Goal: Transaction & Acquisition: Purchase product/service

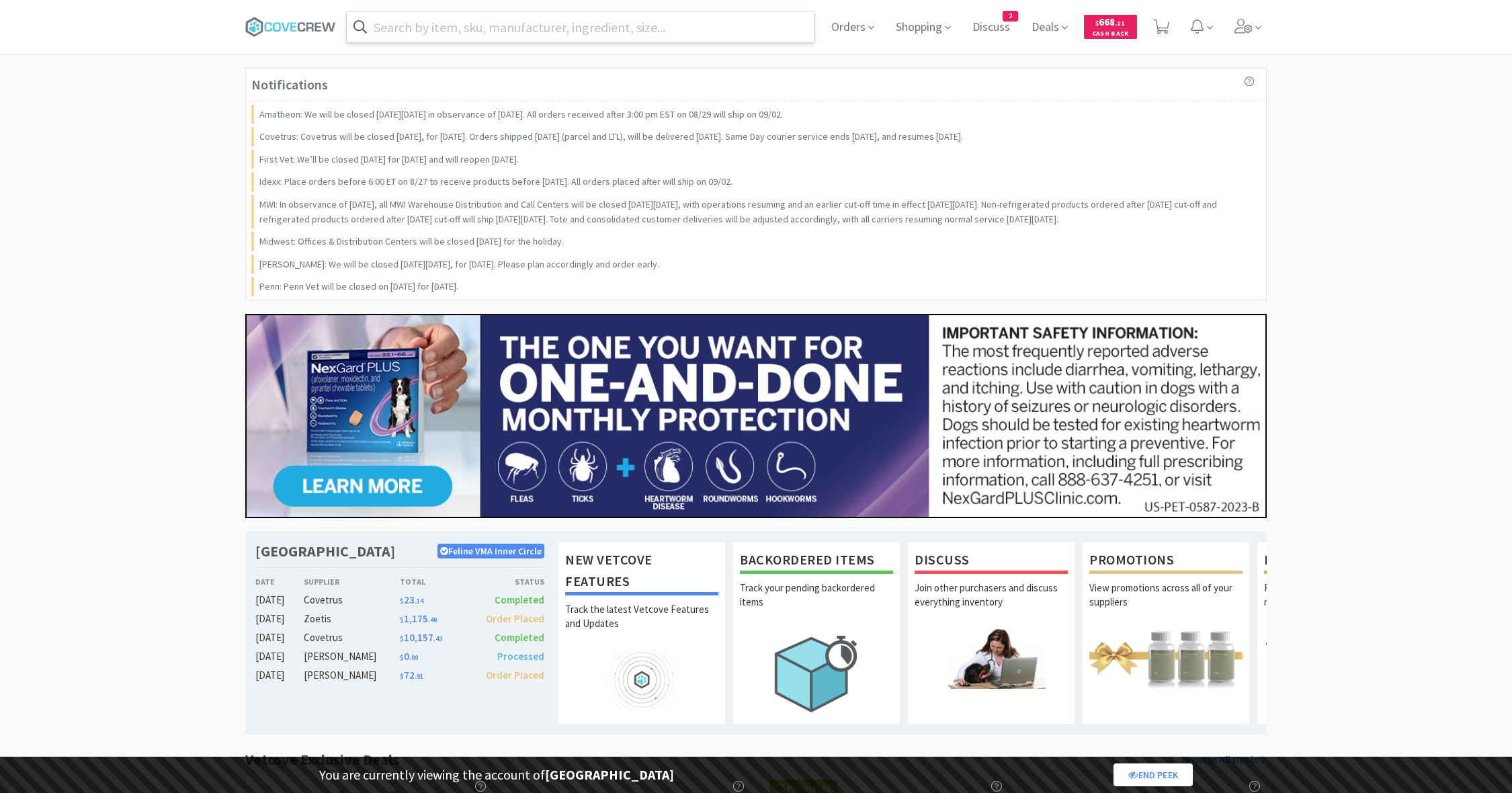
click at [496, 27] on input "text" at bounding box center [581, 27] width 468 height 31
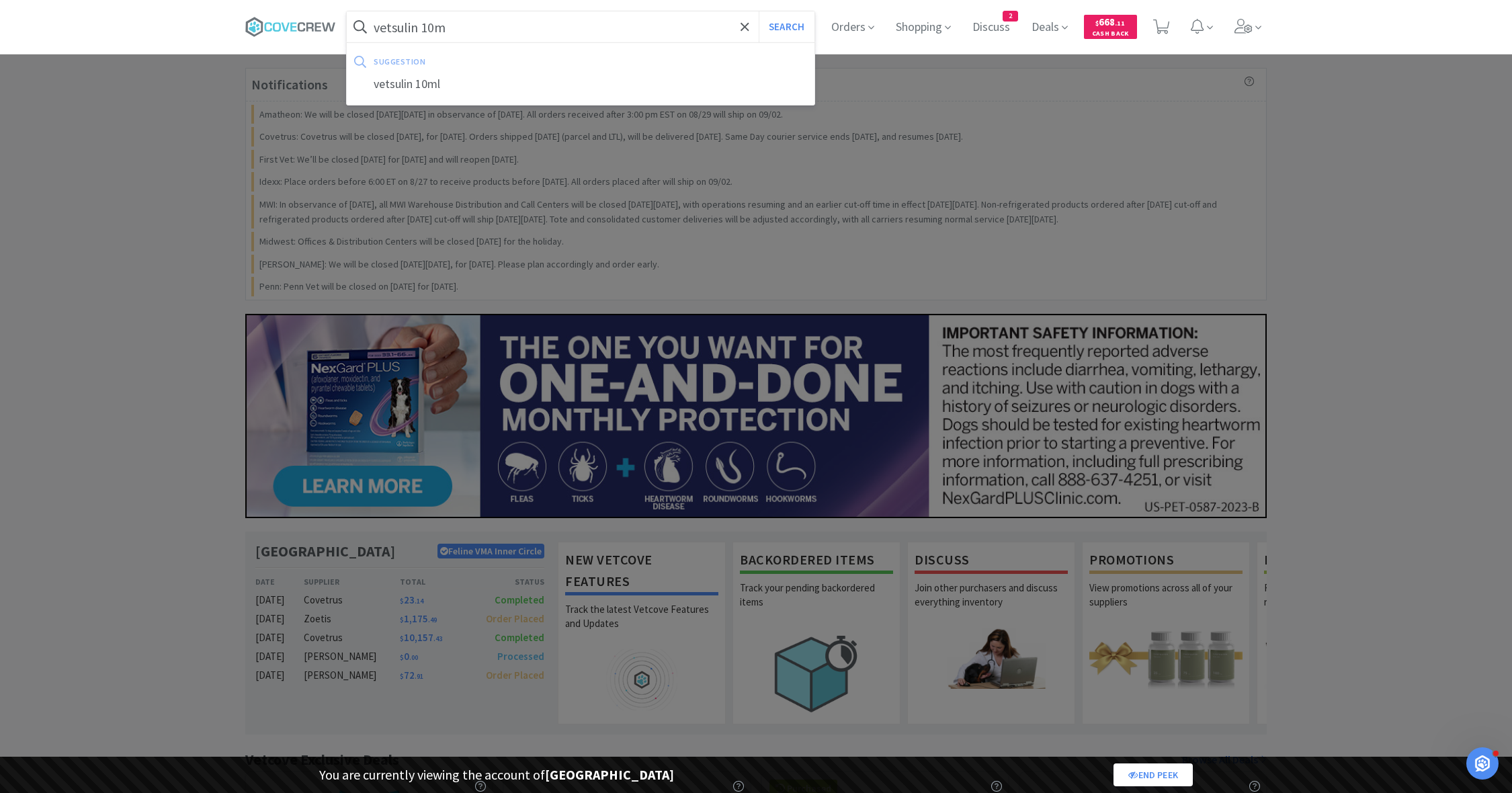
type input "vetsulin 10m"
click at [759, 12] on button "Search" at bounding box center [787, 27] width 56 height 31
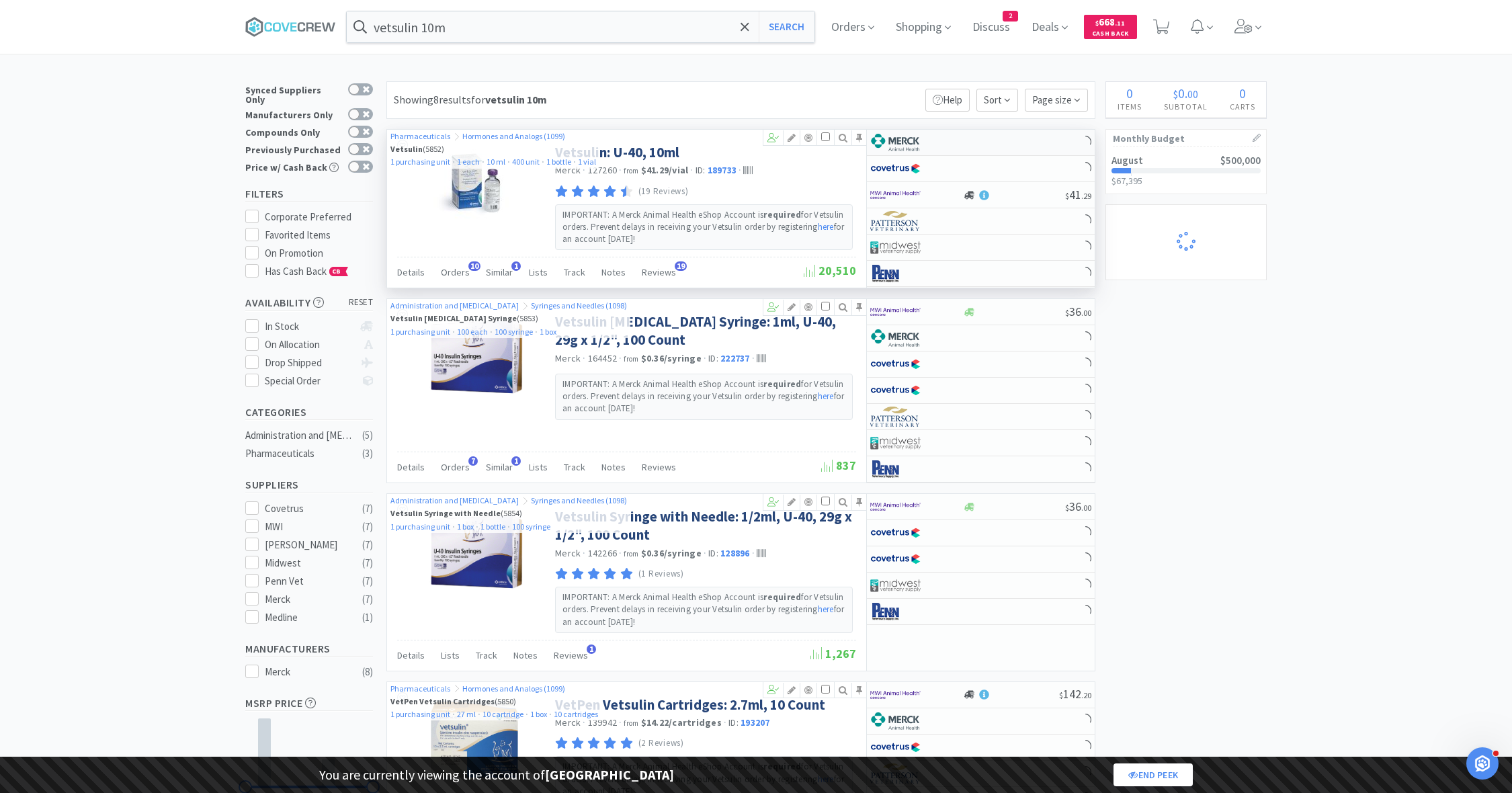
click at [941, 146] on div at bounding box center [907, 142] width 74 height 23
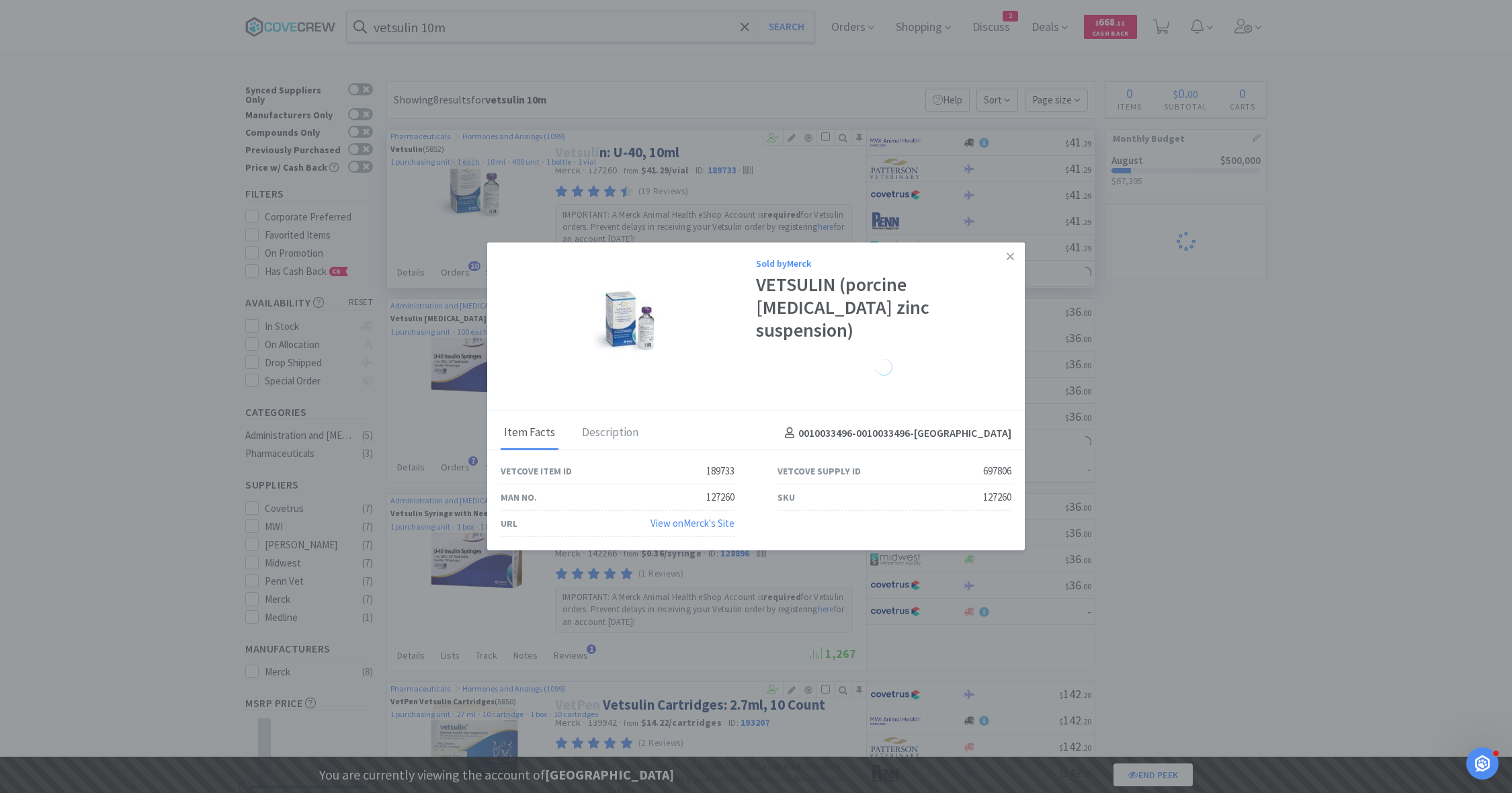
select select "1"
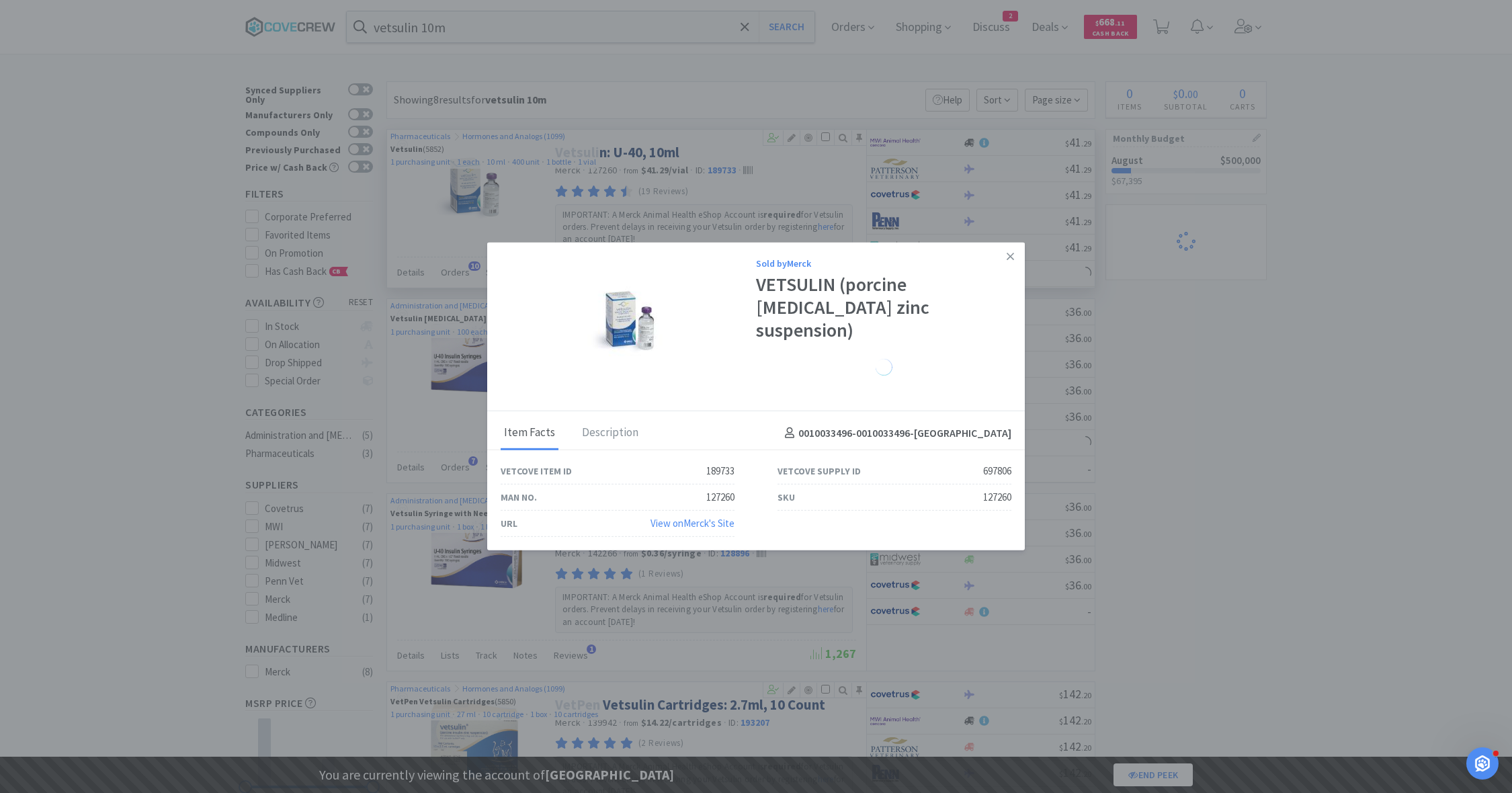
select select "1"
select select "4"
select select "1"
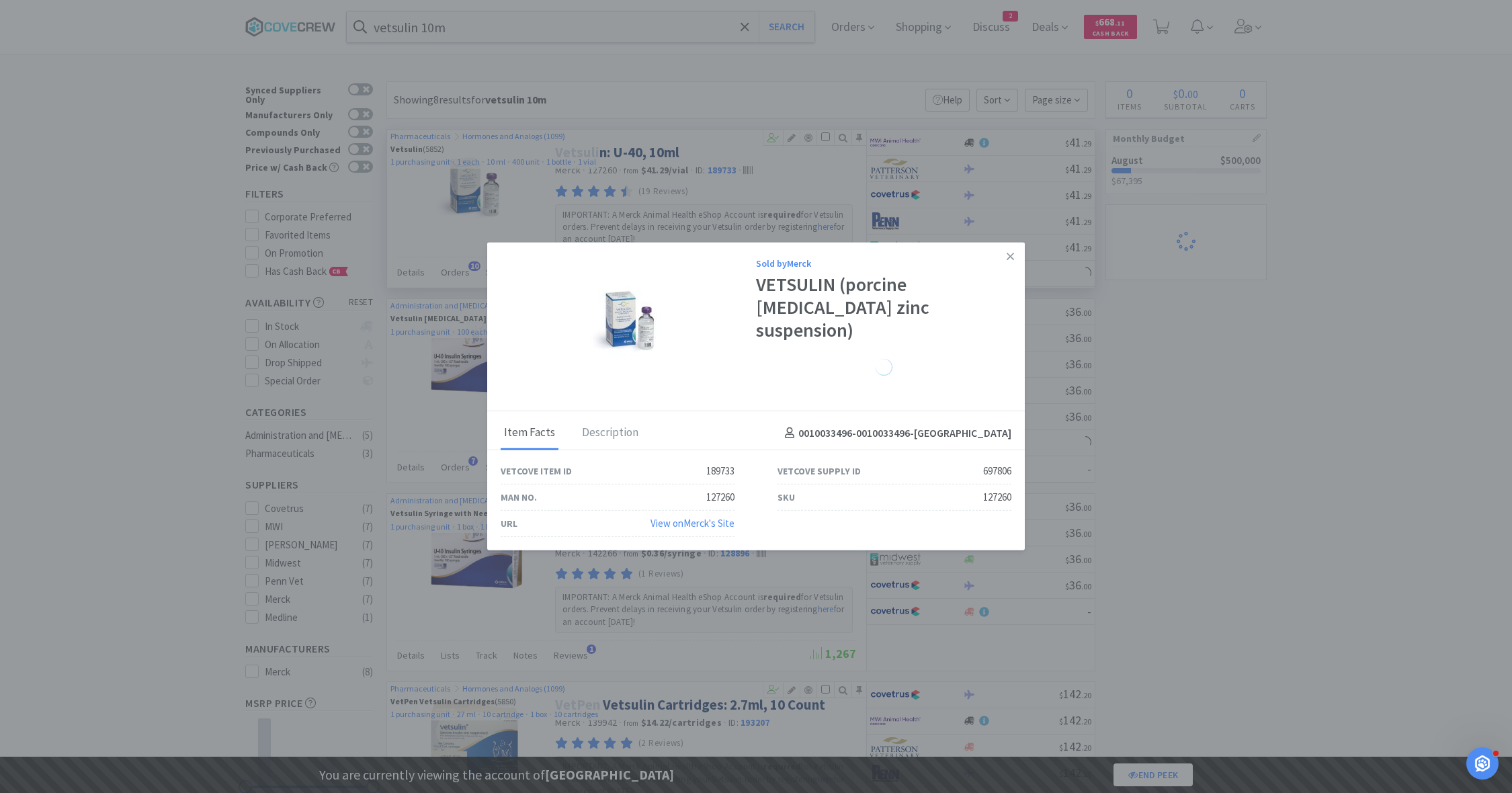
select select "1"
select select "2"
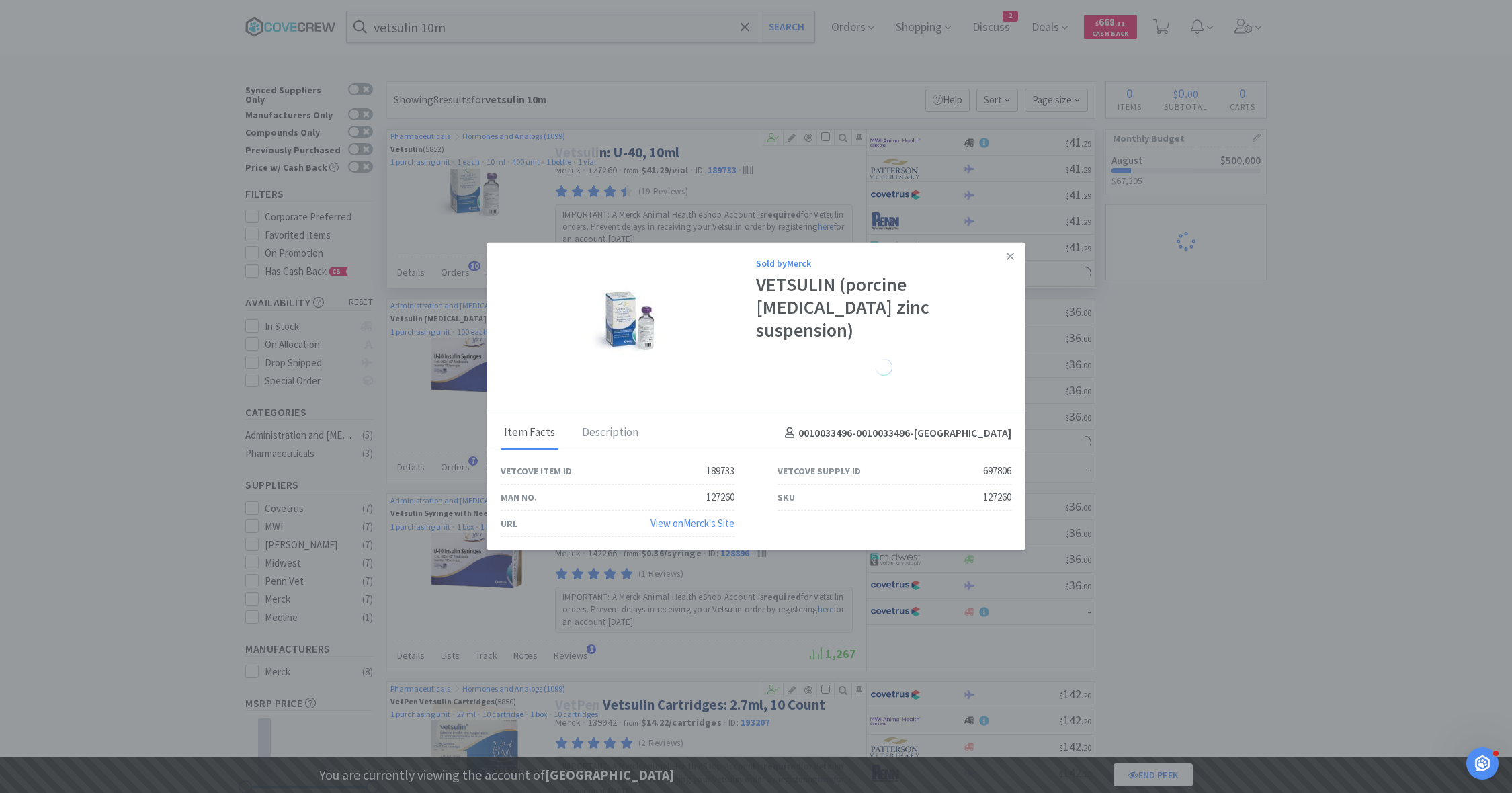
select select "1"
select select "5"
select select "2"
select select "1"
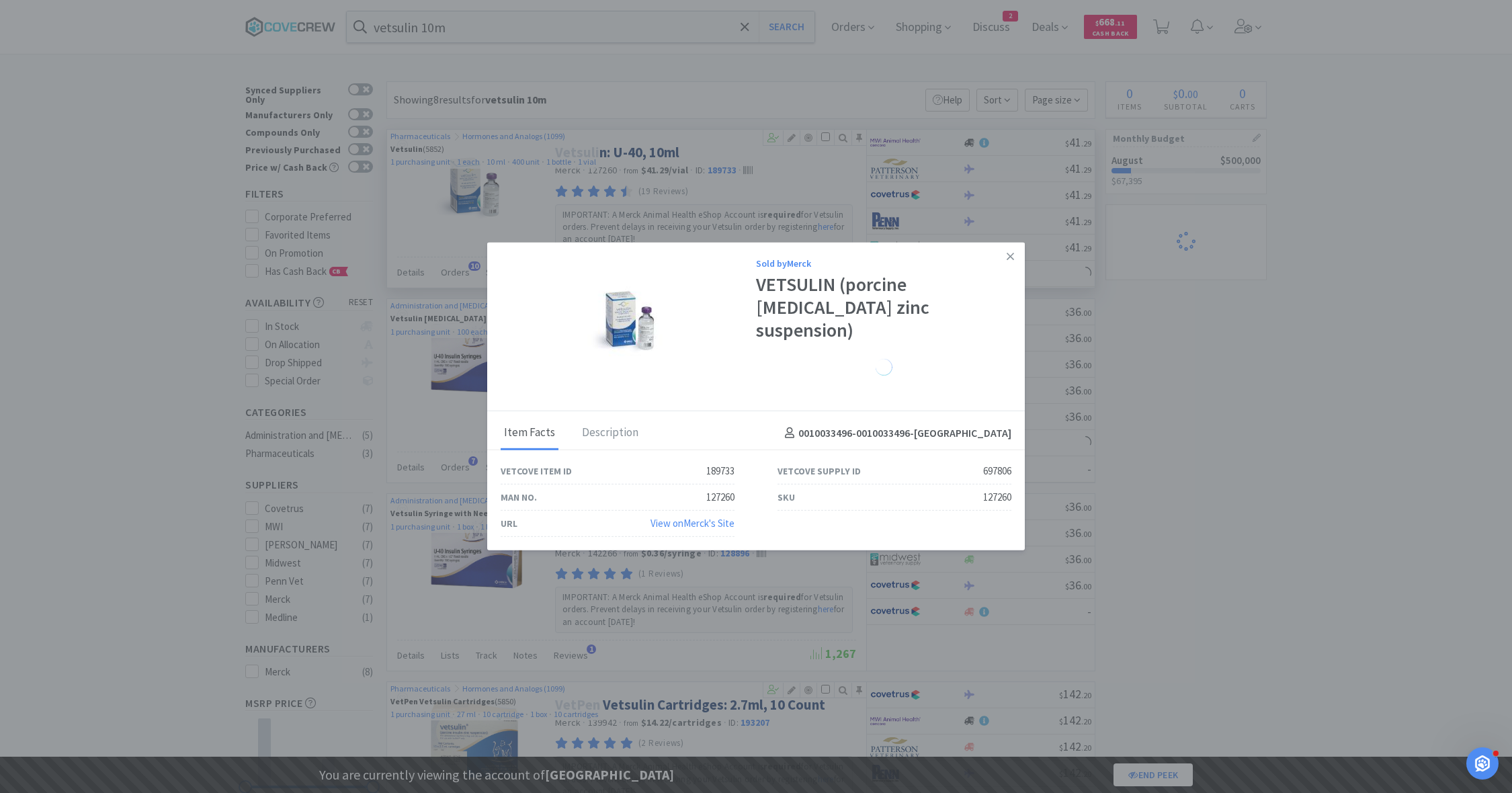
select select "1"
select select "2"
select select "1"
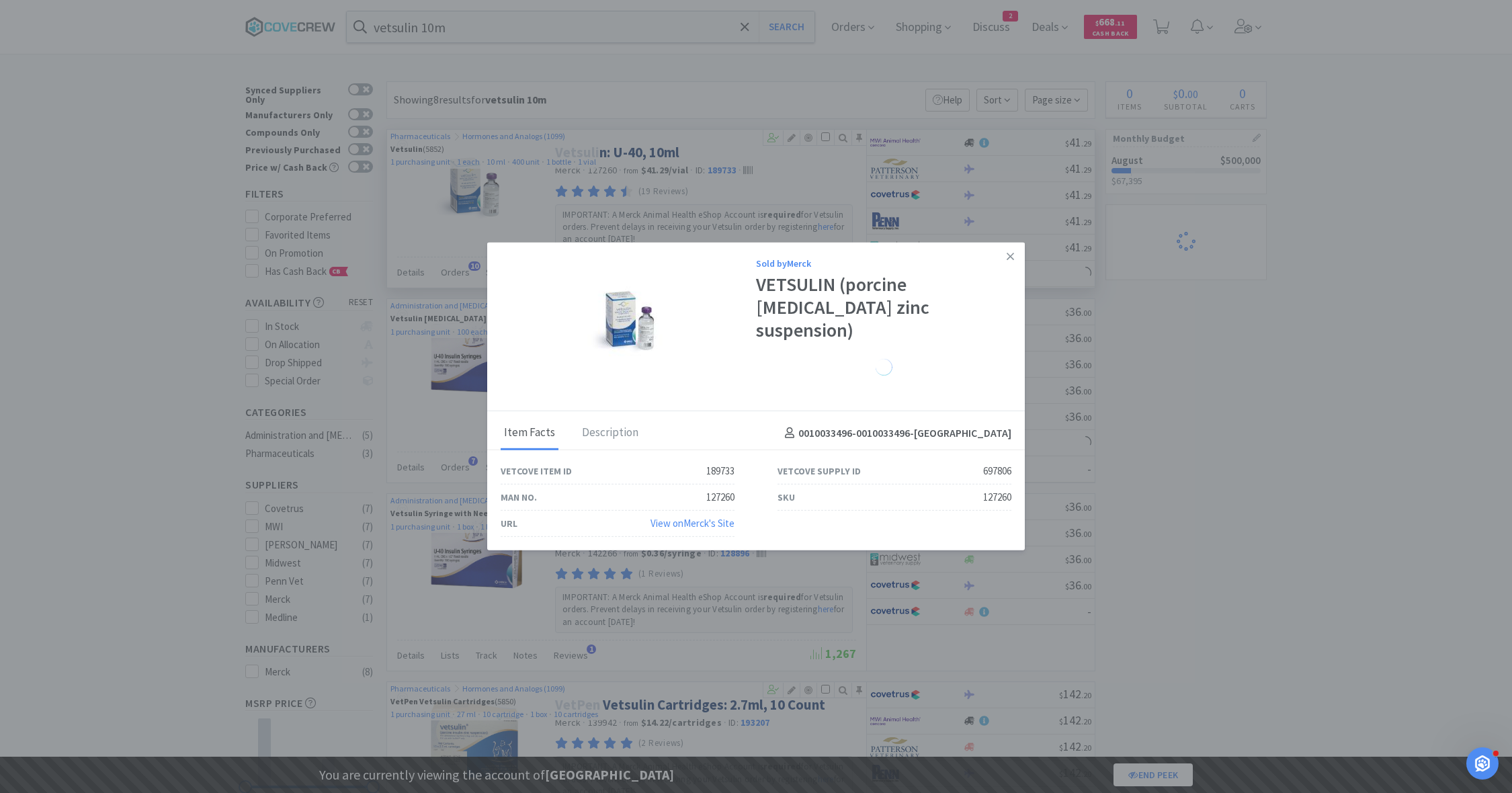
select select "1"
select select "2"
select select "1"
select select "3"
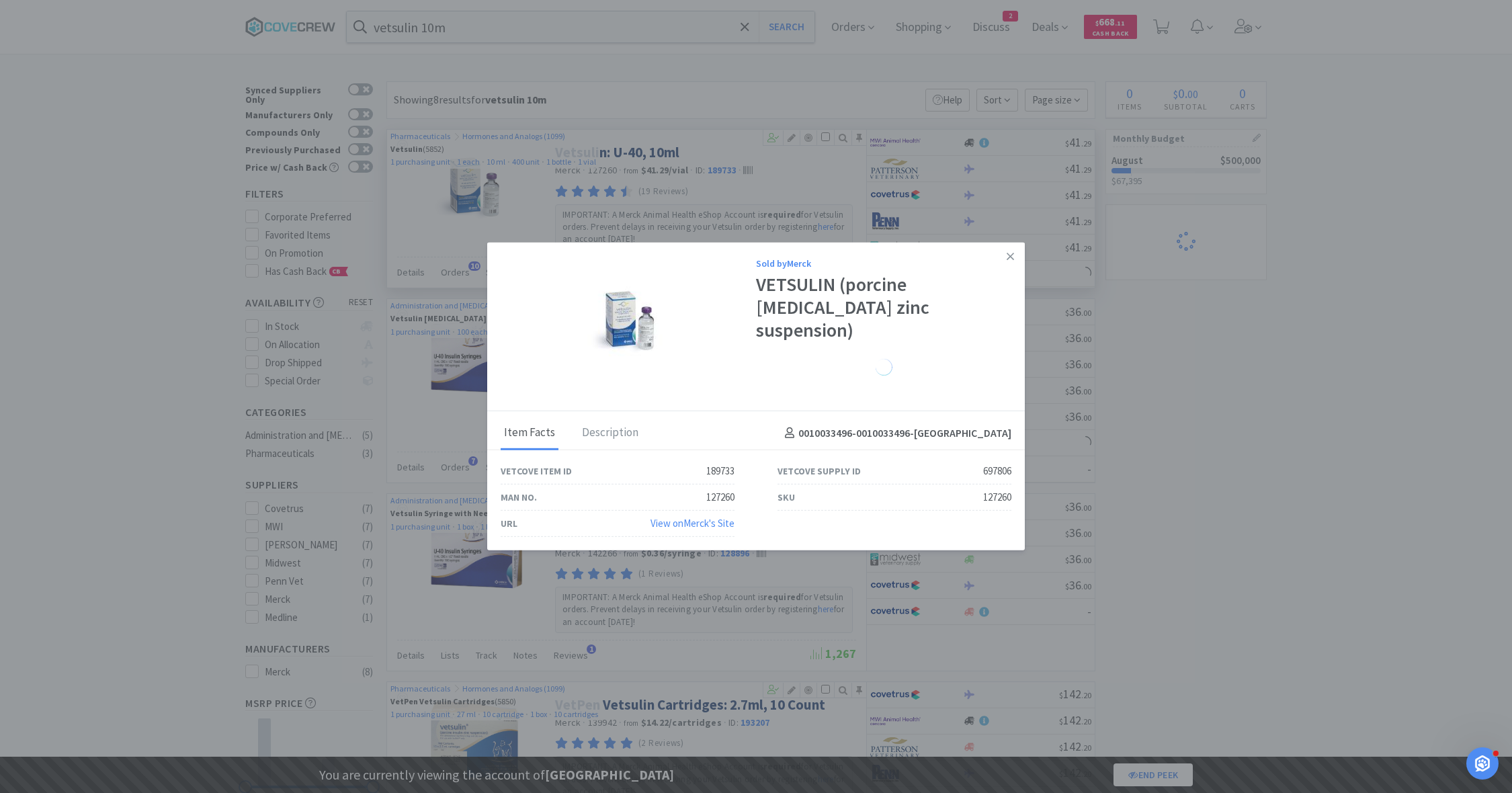
select select "1"
select select "2"
select select "1"
select select "5"
select select "2"
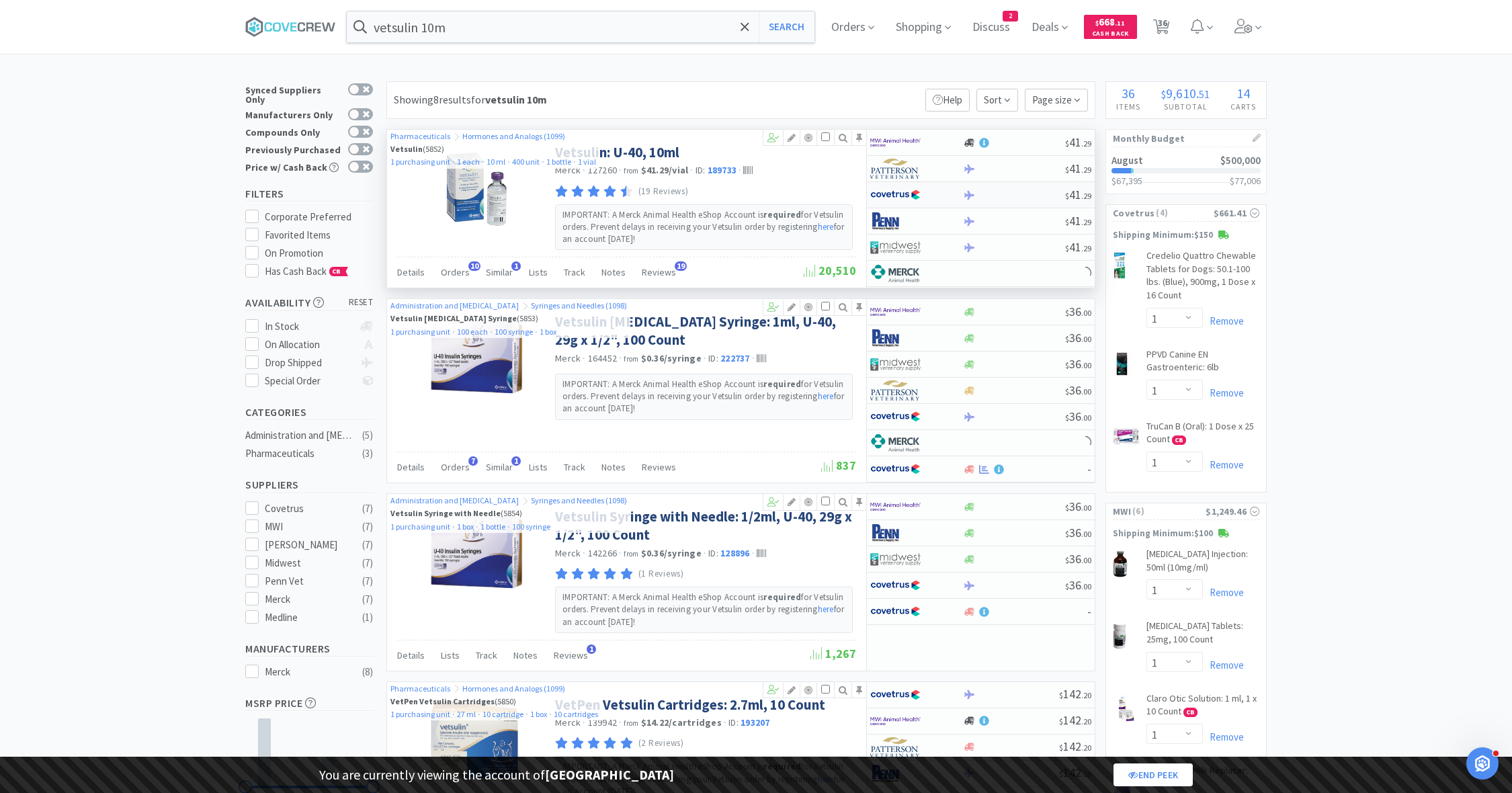
click at [1030, 193] on div at bounding box center [1013, 195] width 103 height 10
select select "2"
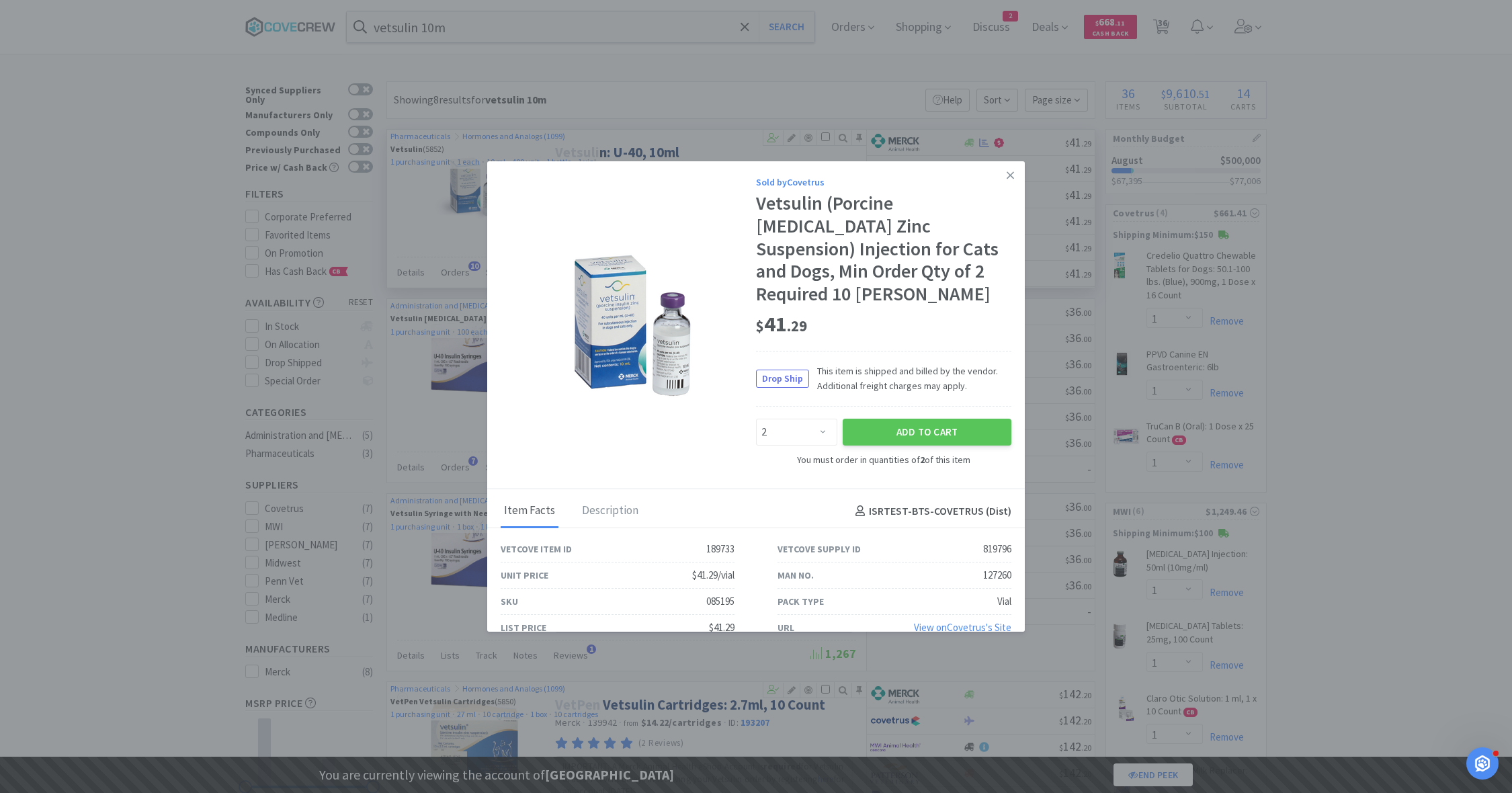
click at [963, 622] on link "View on Covetrus 's Site" at bounding box center [963, 628] width 98 height 13
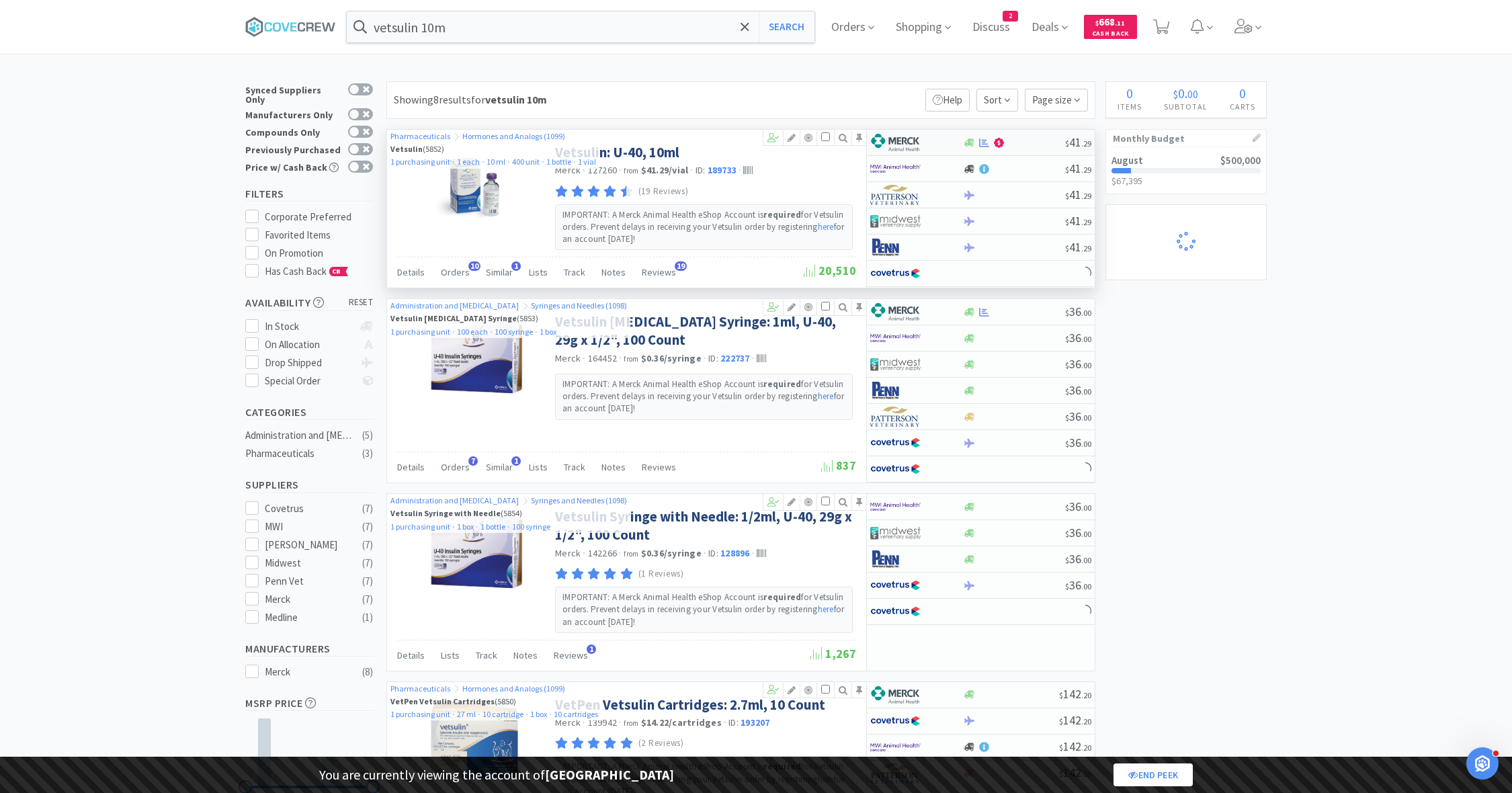
click at [1031, 141] on div at bounding box center [1013, 142] width 103 height 10
select select "2"
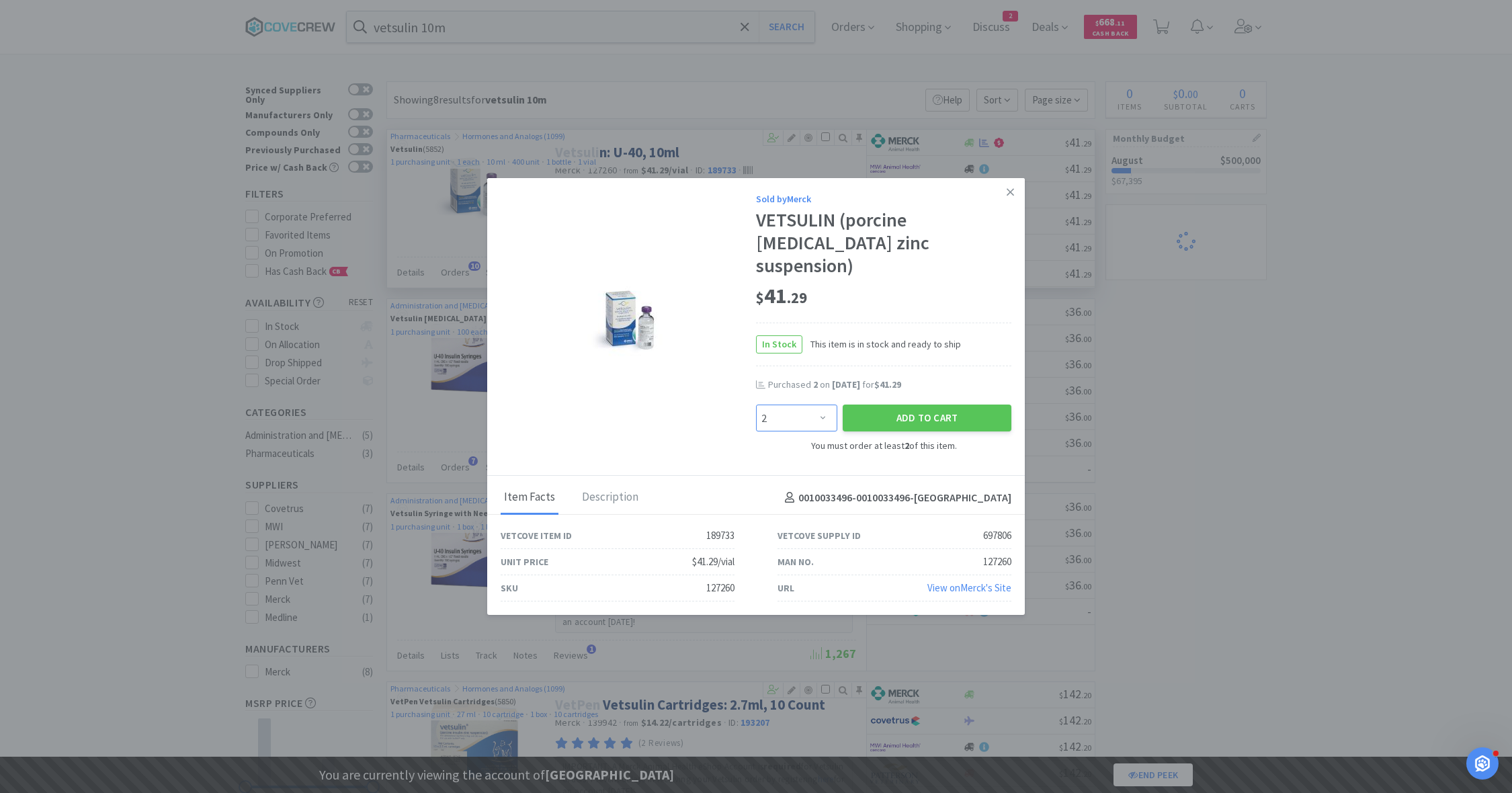
click at [807, 406] on select "Enter Quantity 2 3 4 5 6 7 8 9 10 11 12 13 14 15 16 17 18 19 20 21 Enter Quanti…" at bounding box center [797, 418] width 81 height 27
select select "1"
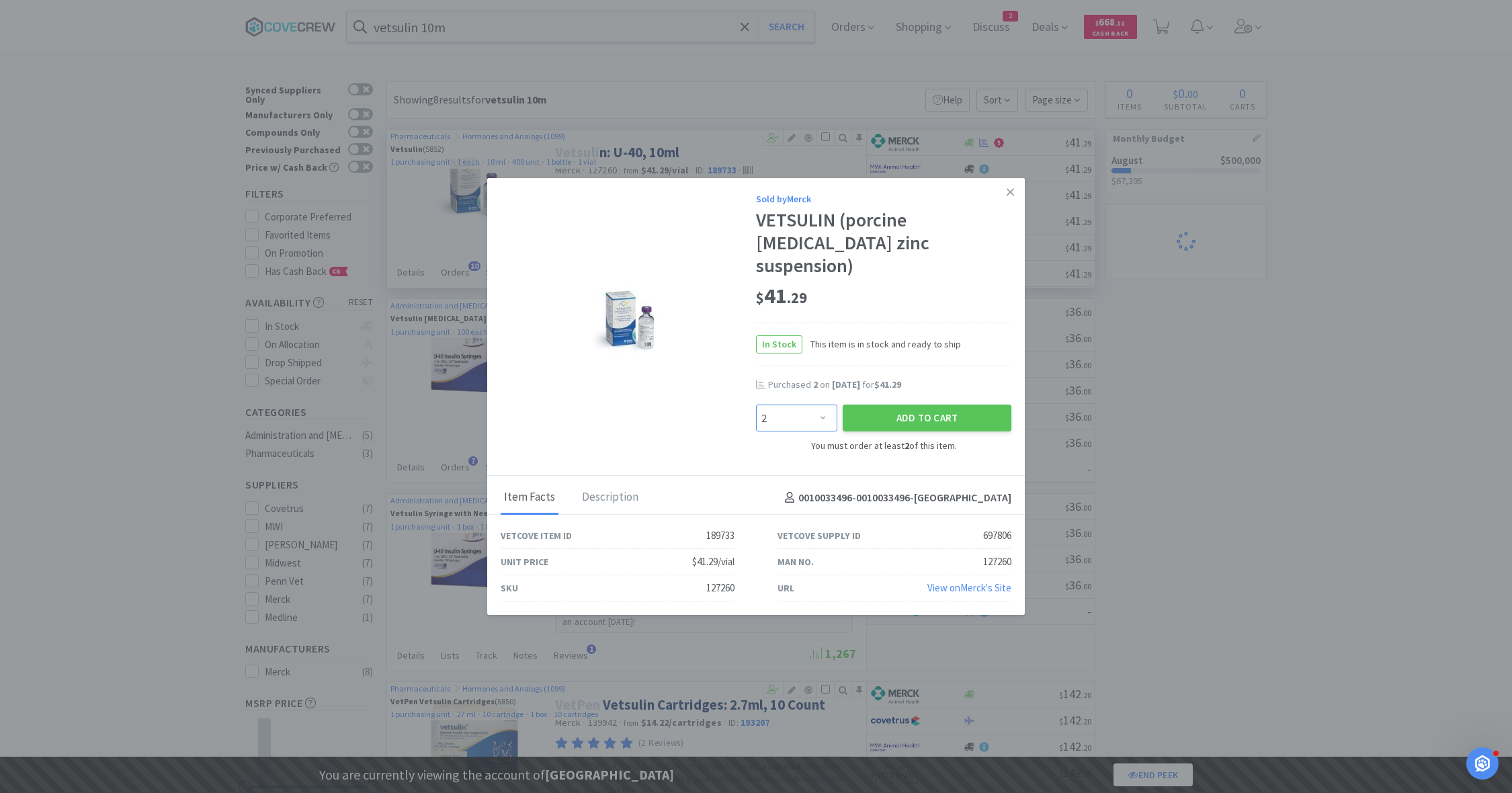
select select "1"
select select "4"
select select "1"
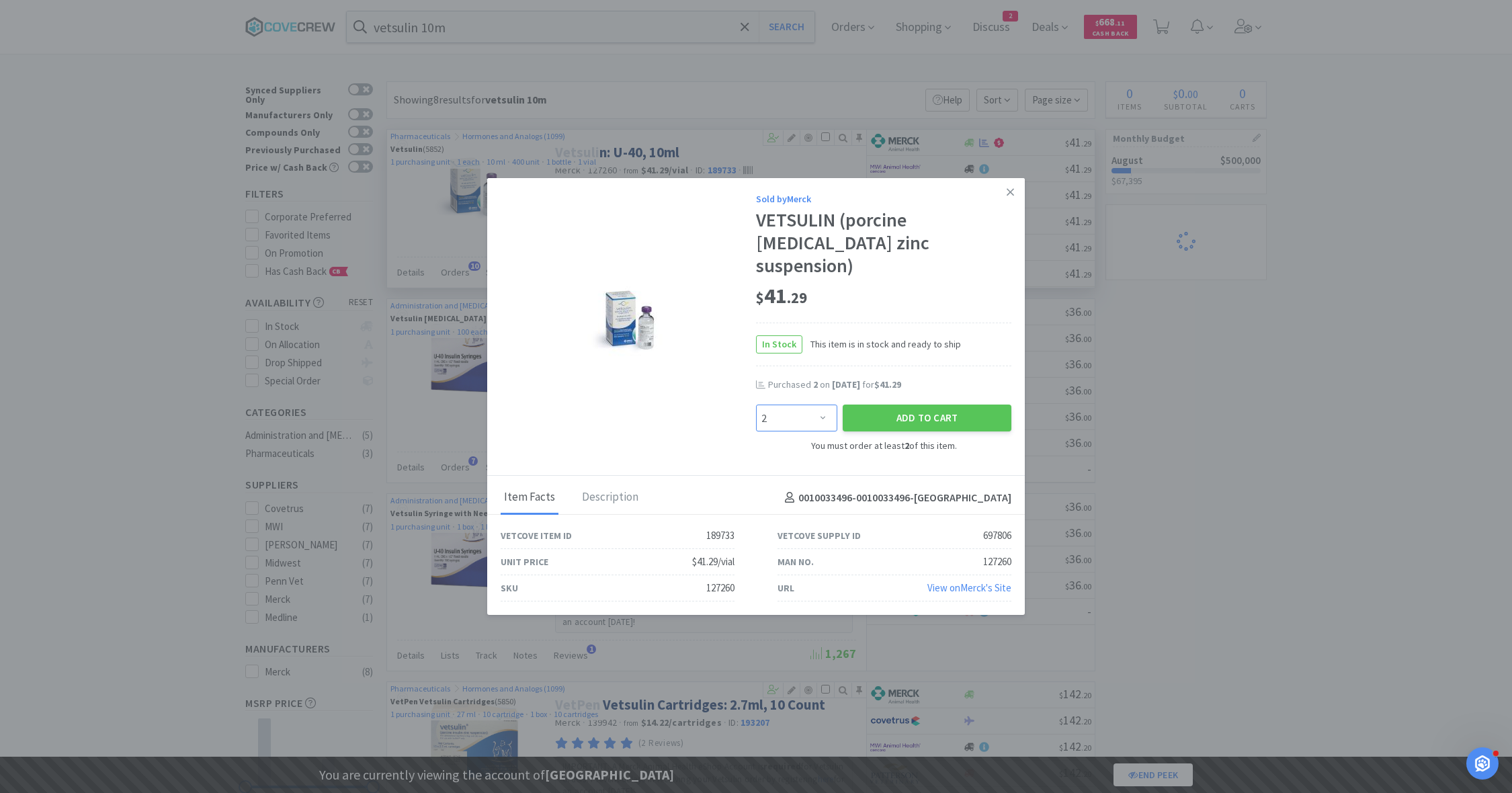
select select "1"
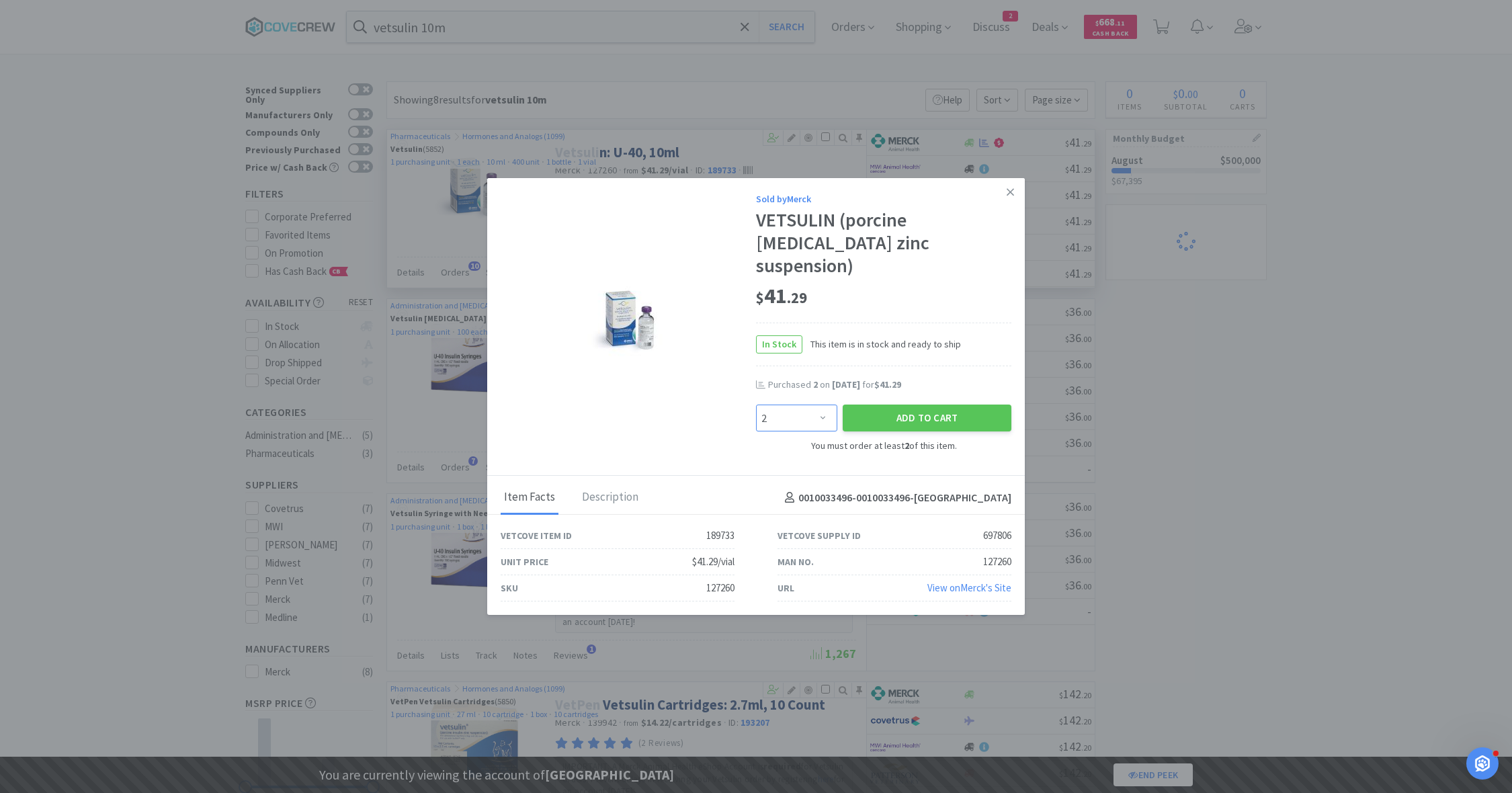
select select "2"
select select "1"
select select "5"
select select "2"
select select "1"
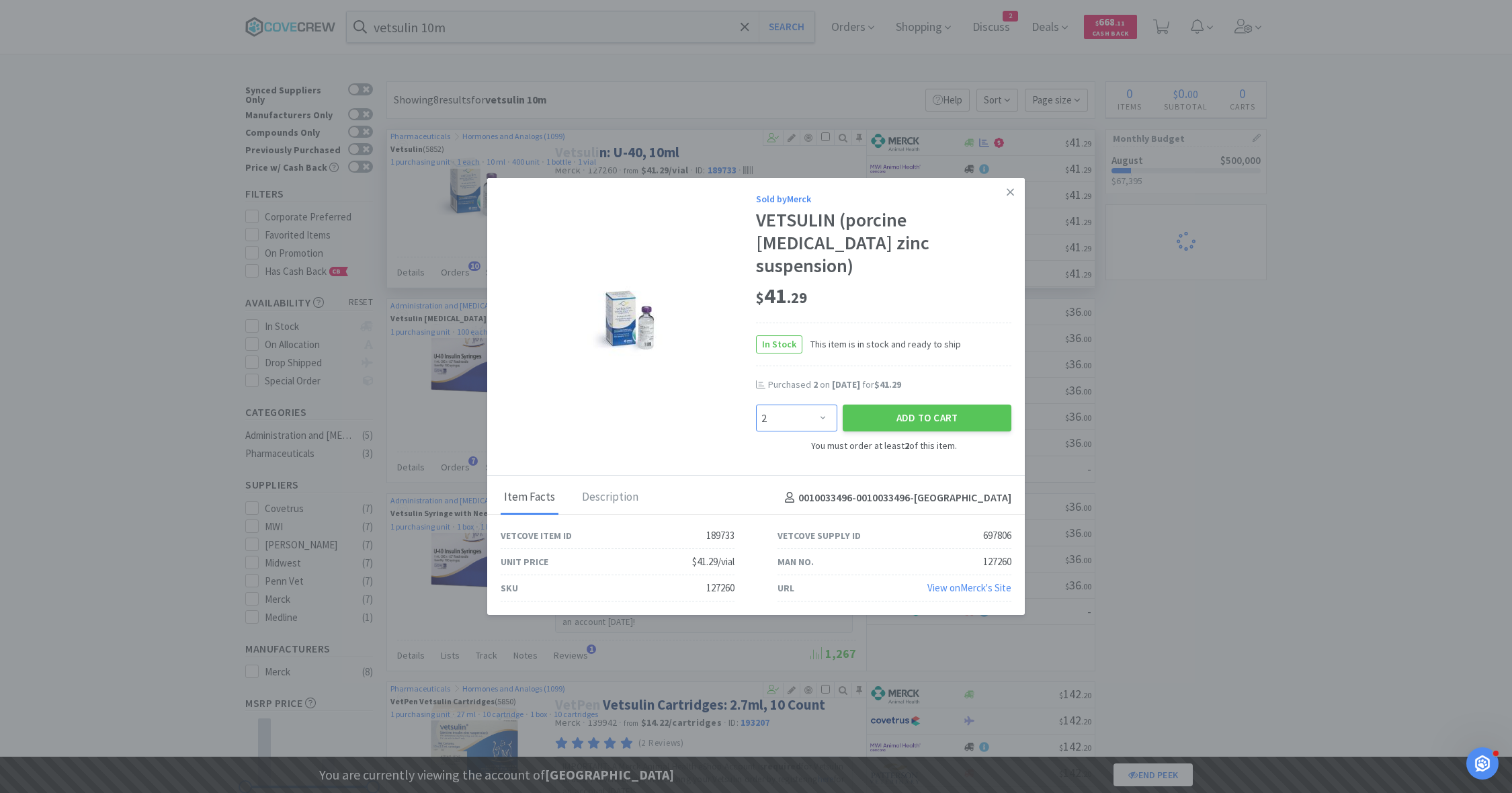
select select "1"
select select "2"
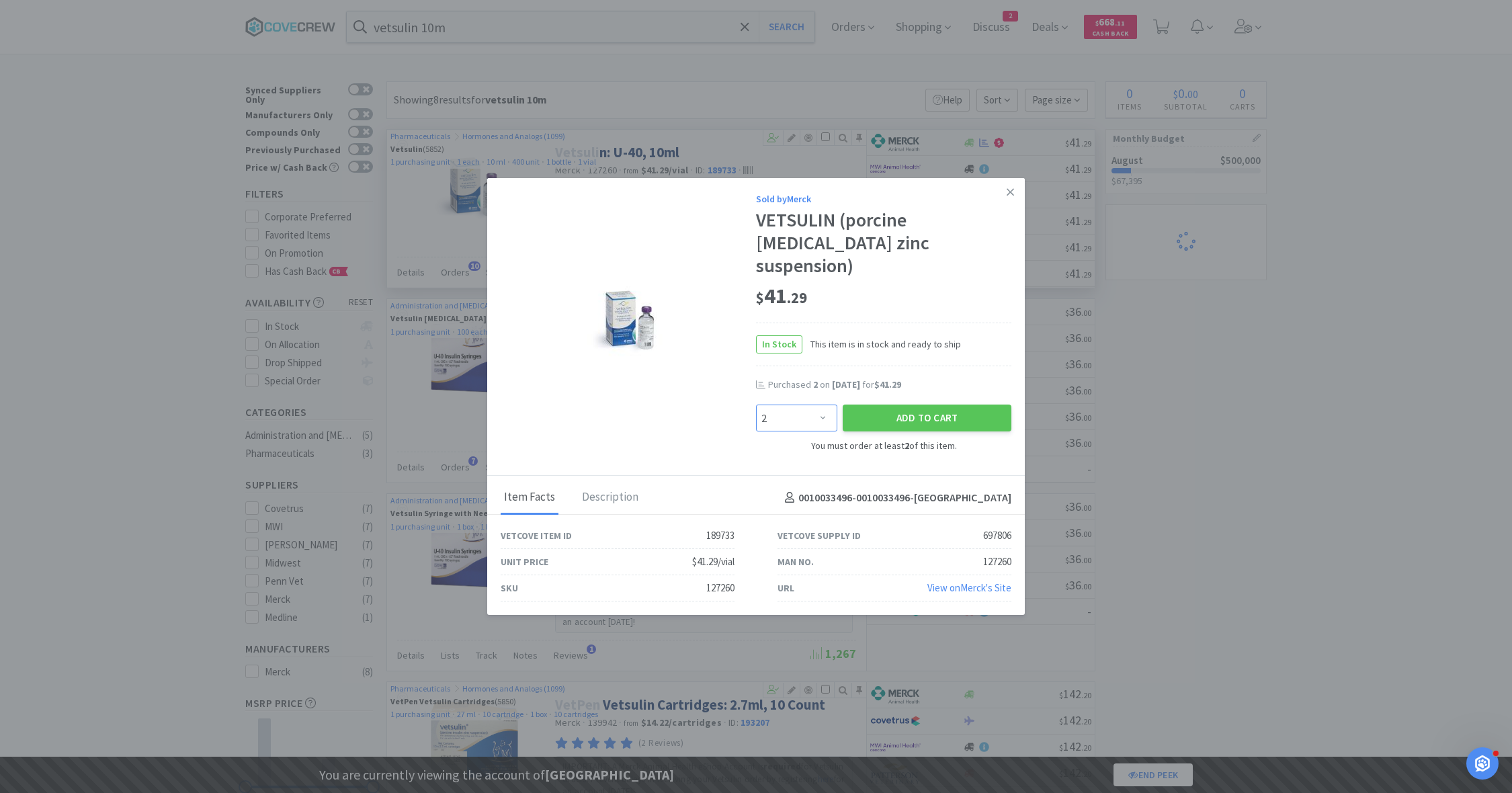
select select "1"
select select "2"
select select "1"
select select "3"
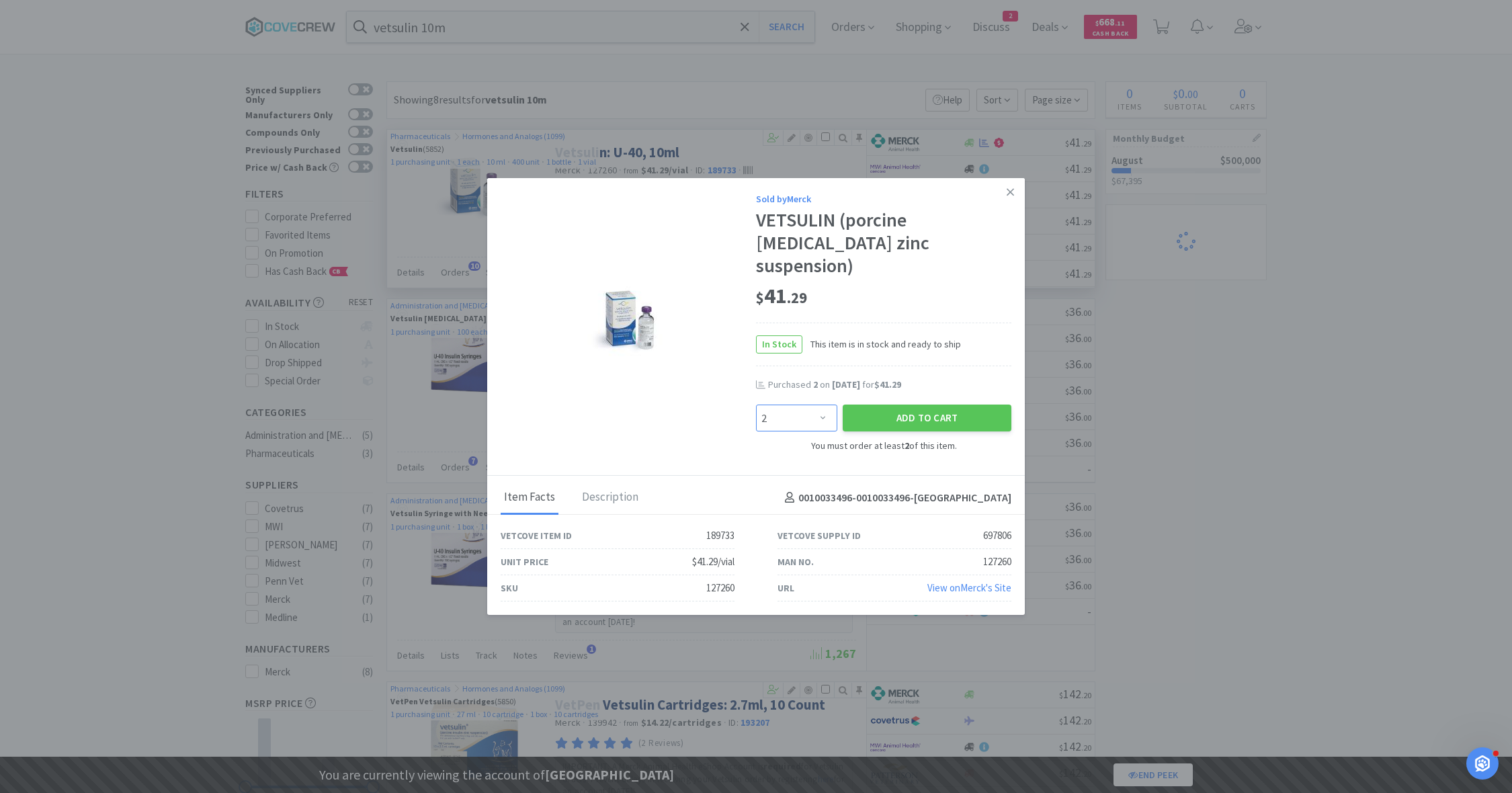
select select "3"
select select "1"
select select "2"
select select "1"
select select "5"
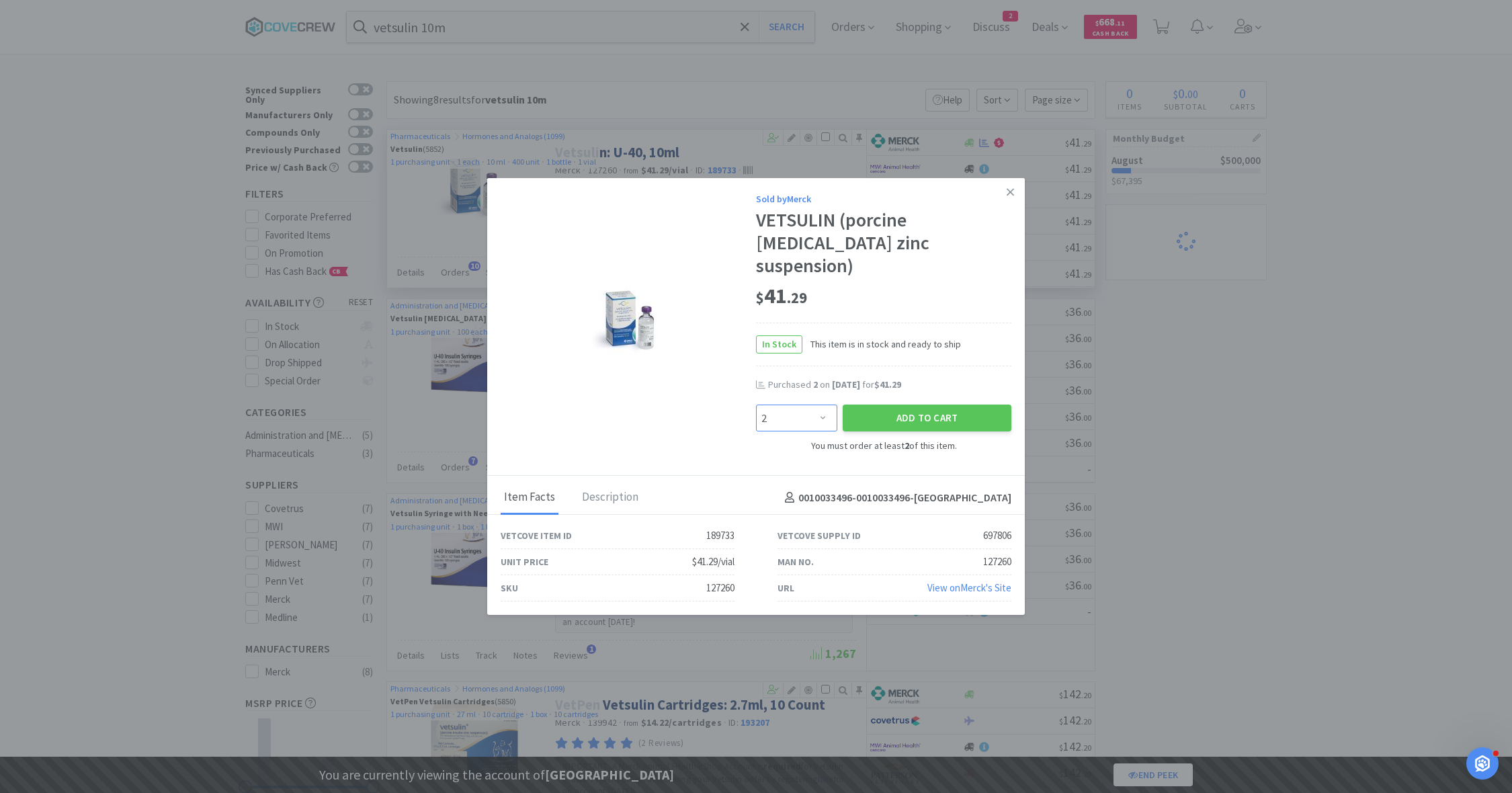
select select "2"
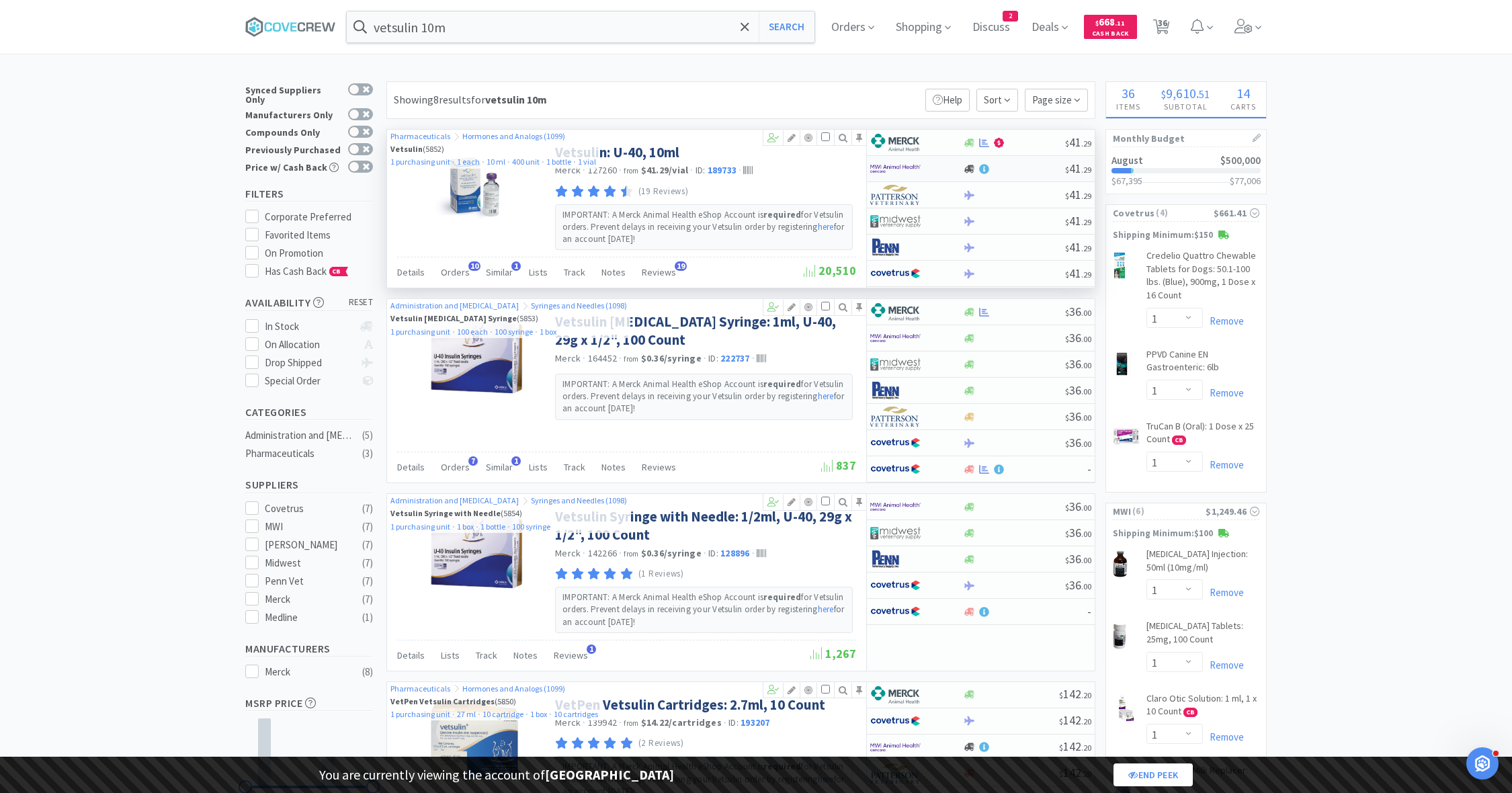
click at [900, 162] on img at bounding box center [895, 169] width 50 height 20
click at [1008, 193] on div at bounding box center [1013, 195] width 103 height 10
select select "2"
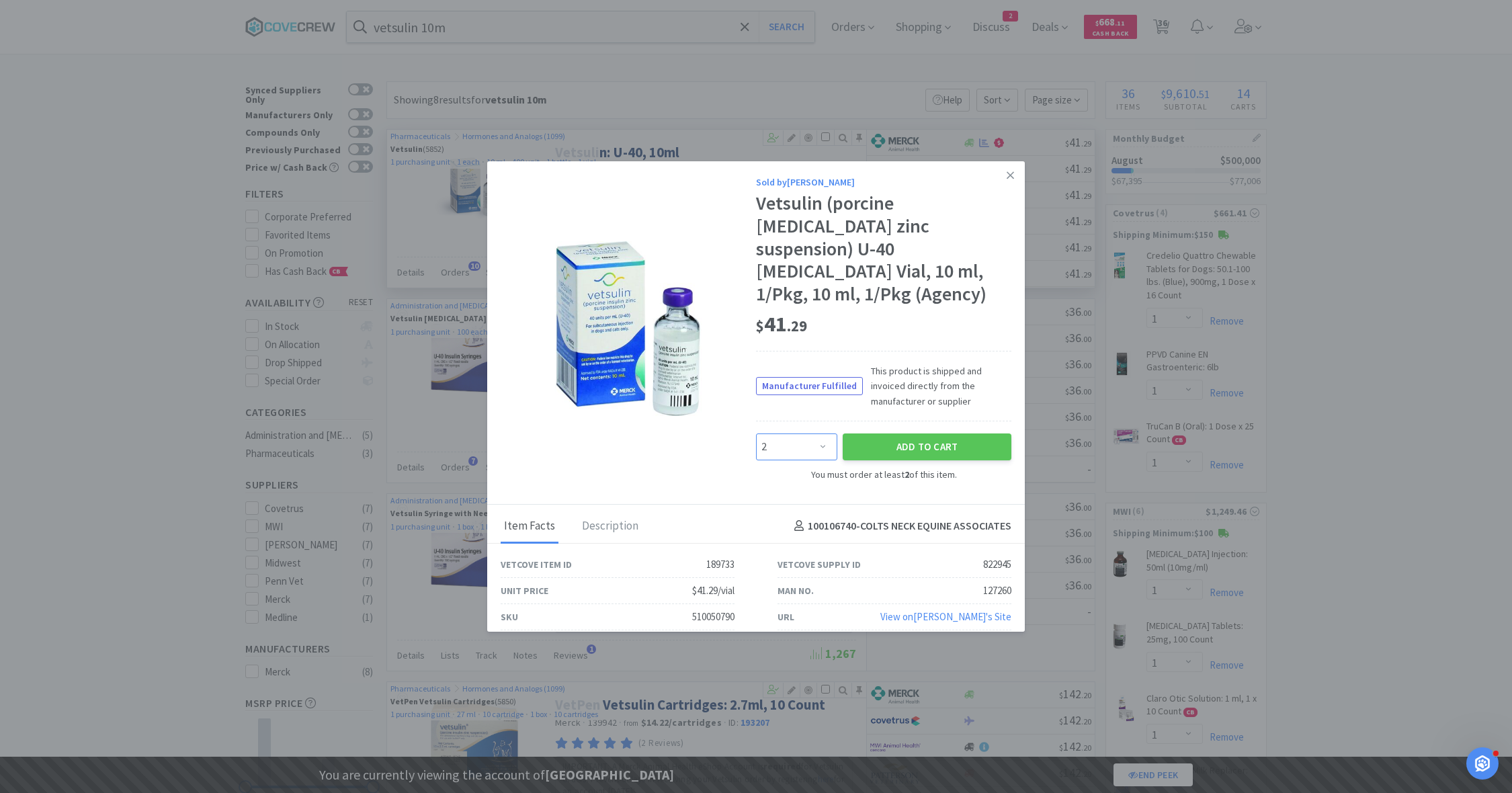
click at [783, 438] on select "Enter Quantity 2 3 4 5 6 7 8 9 10 11 12 13 14 15 16 17 18 19 20 21 Enter Quanti…" at bounding box center [797, 447] width 81 height 27
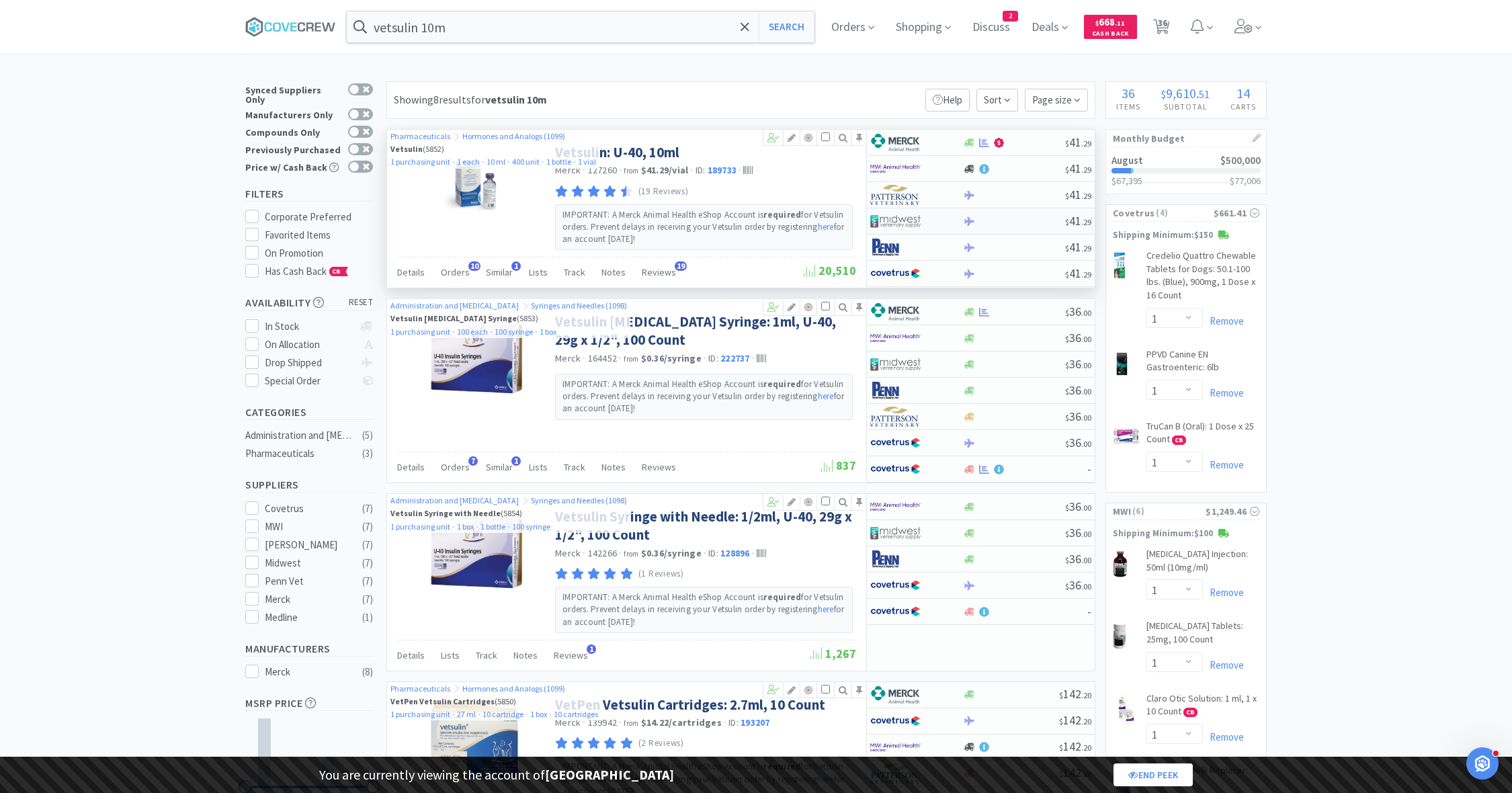
click at [1026, 225] on div "$ 41 . 29" at bounding box center [981, 221] width 228 height 26
select select "1"
click at [1017, 243] on div at bounding box center [1013, 247] width 103 height 10
select select "2"
click at [900, 243] on img at bounding box center [895, 247] width 50 height 20
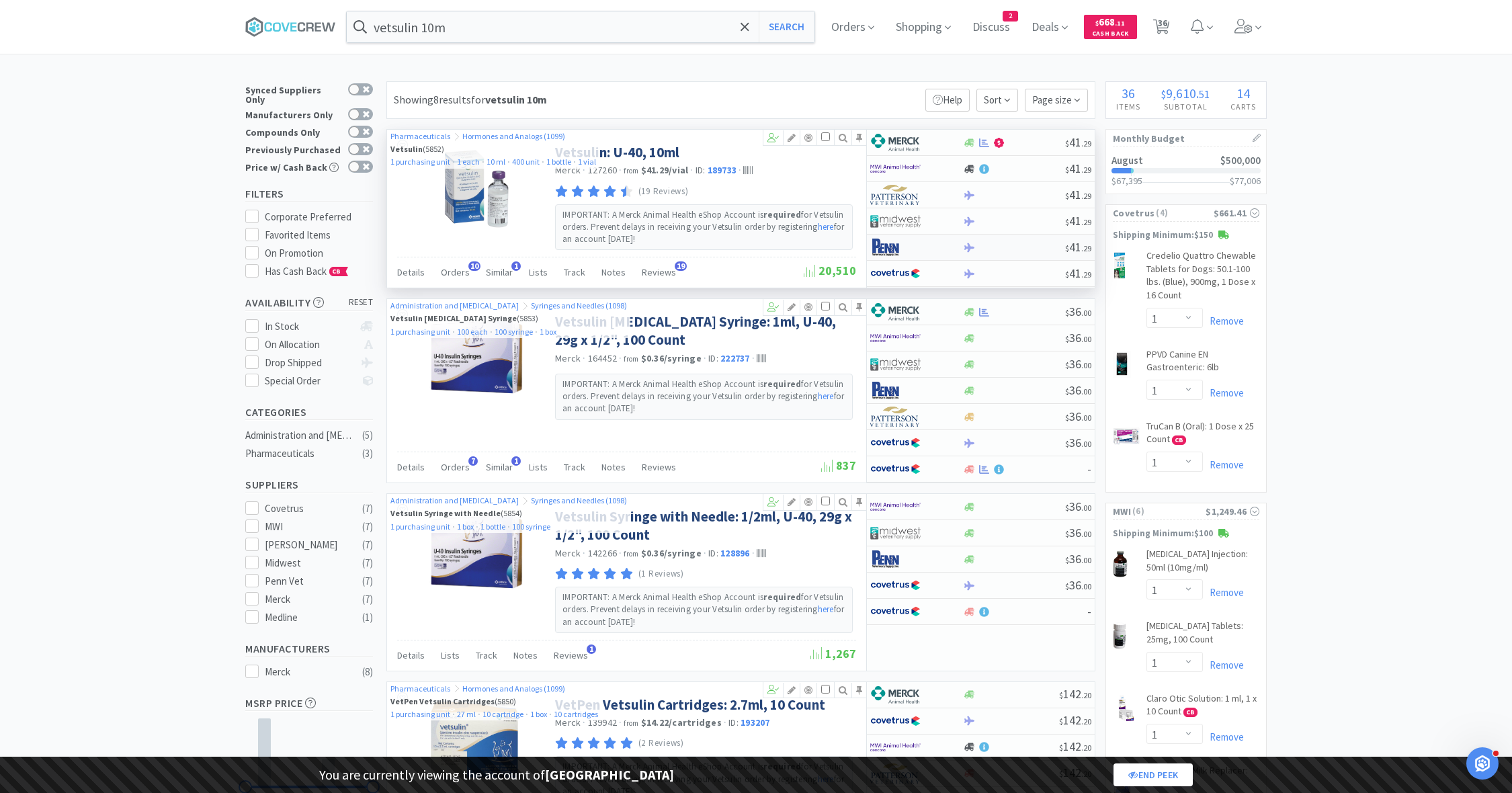
select select "2"
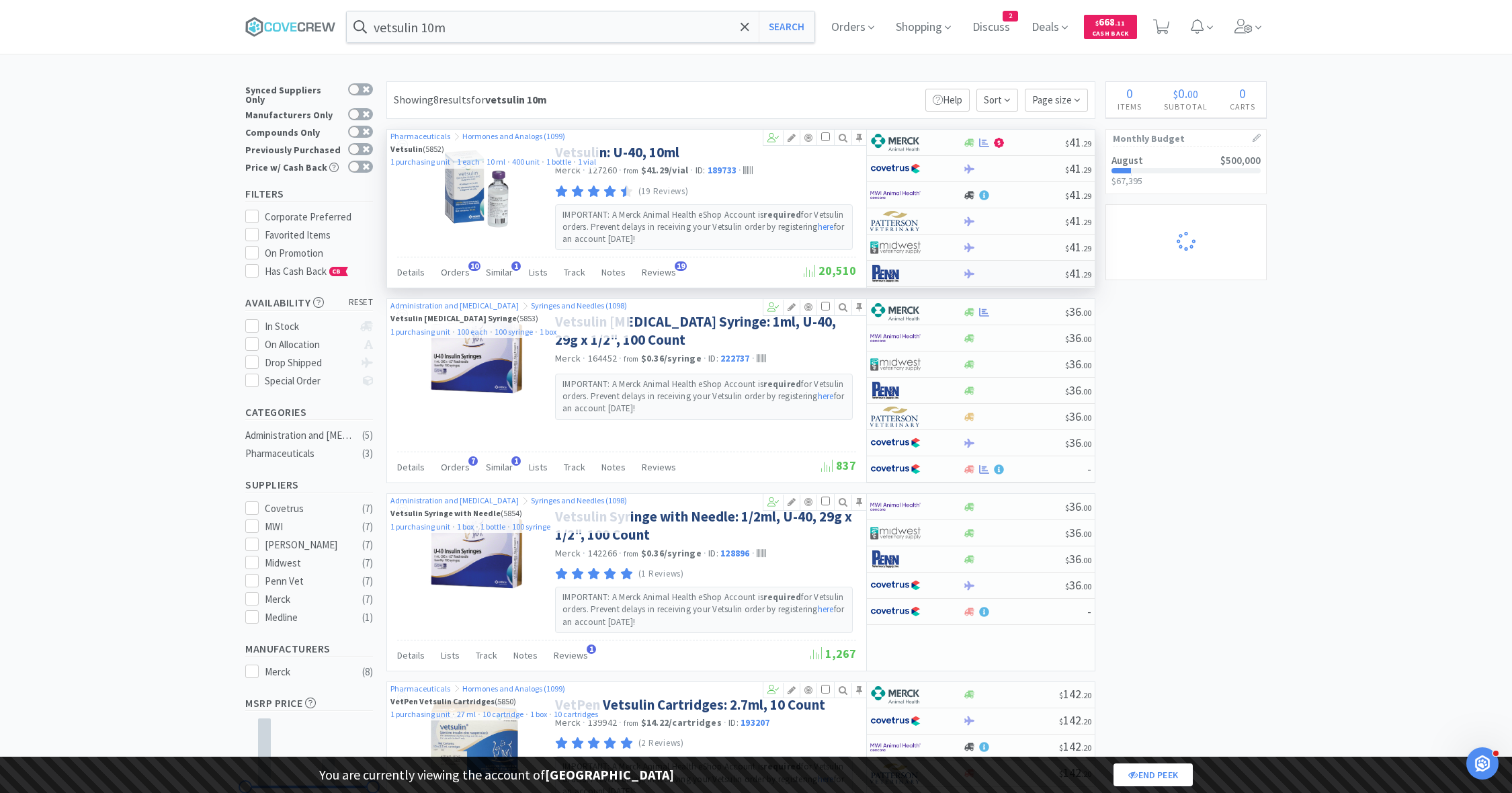
click at [912, 277] on img at bounding box center [895, 274] width 50 height 20
select select "2"
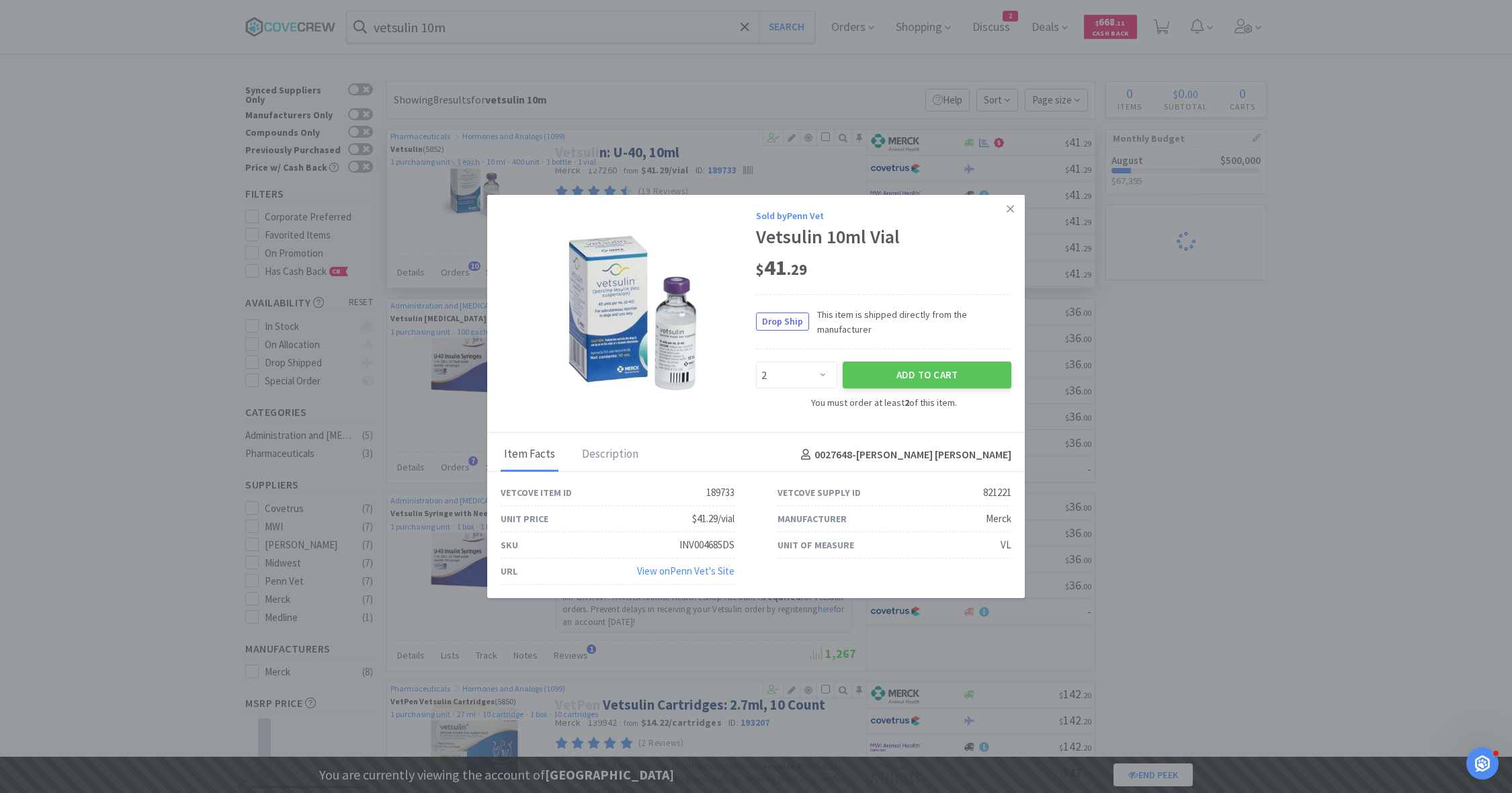
select select "1"
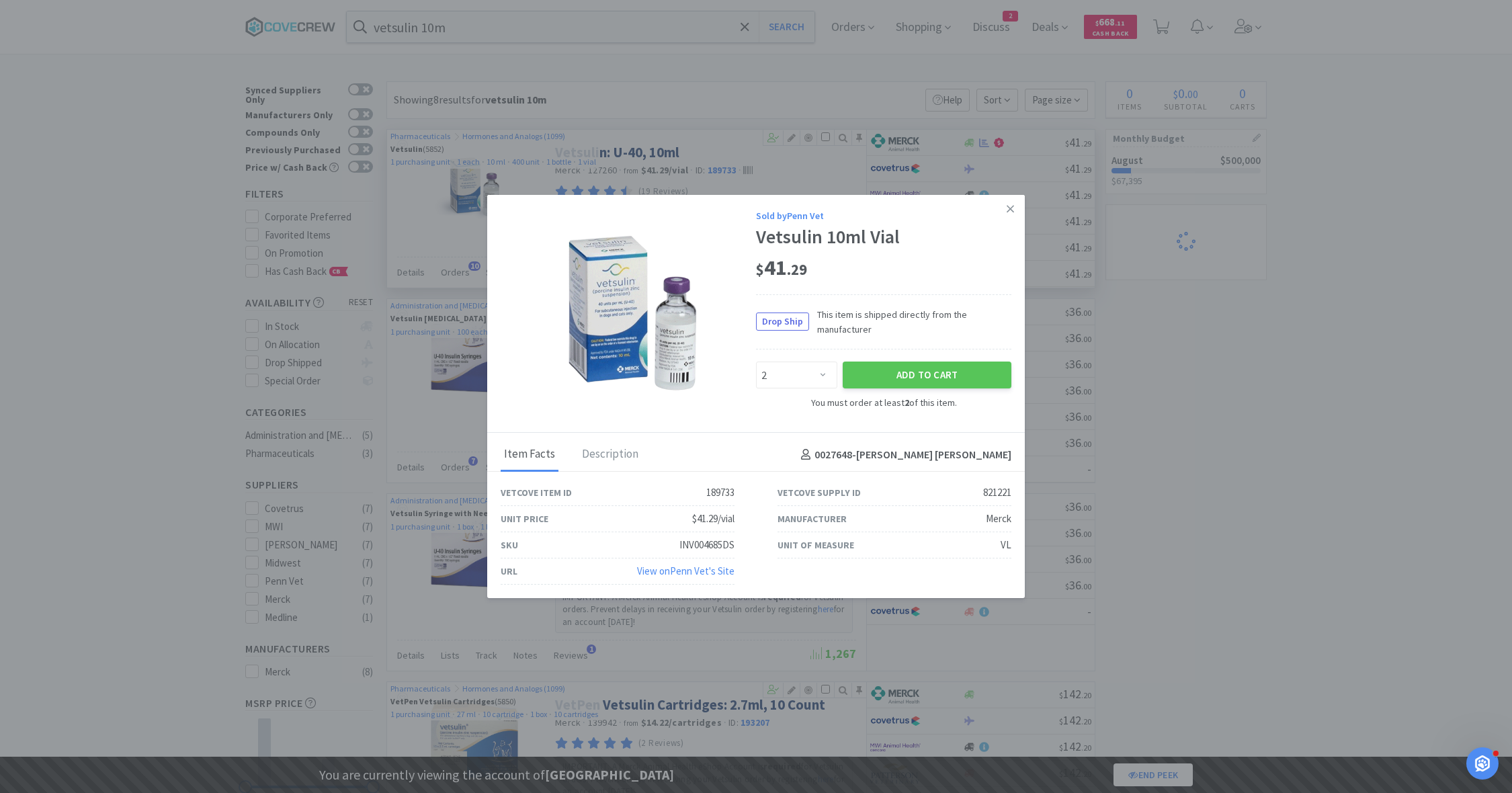
select select "1"
select select "4"
select select "1"
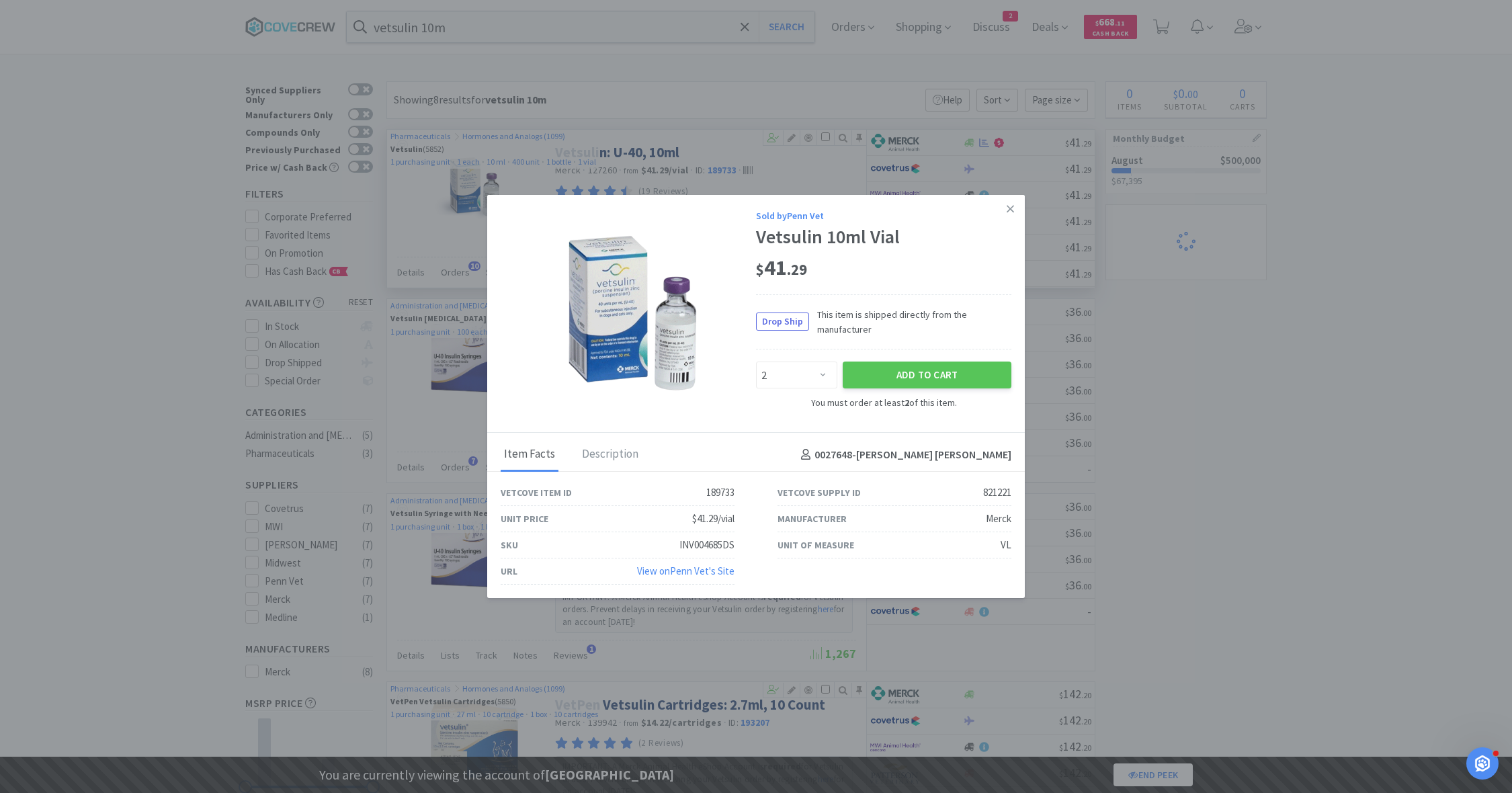
select select "1"
select select "2"
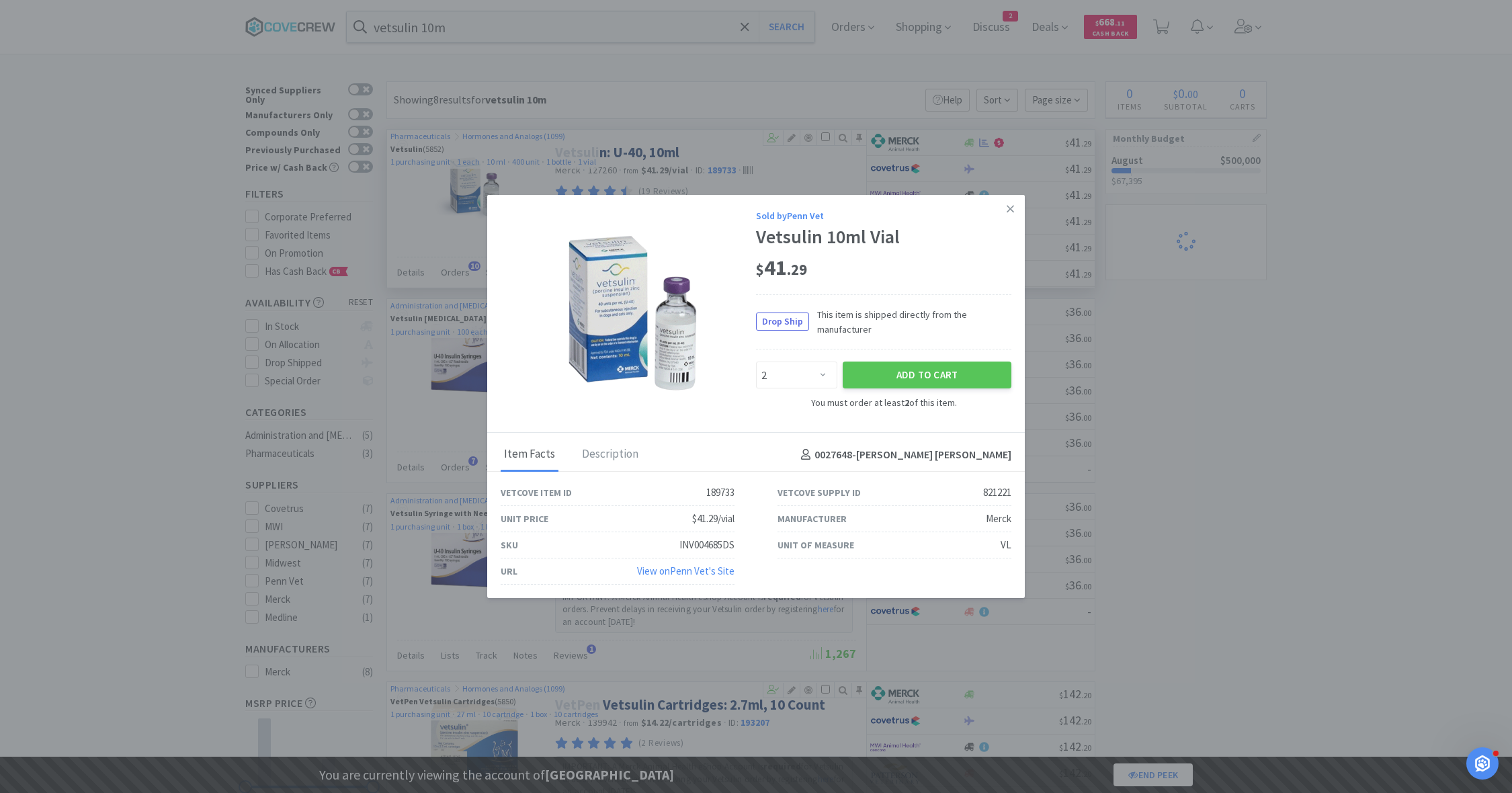
select select "1"
select select "5"
select select "2"
select select "1"
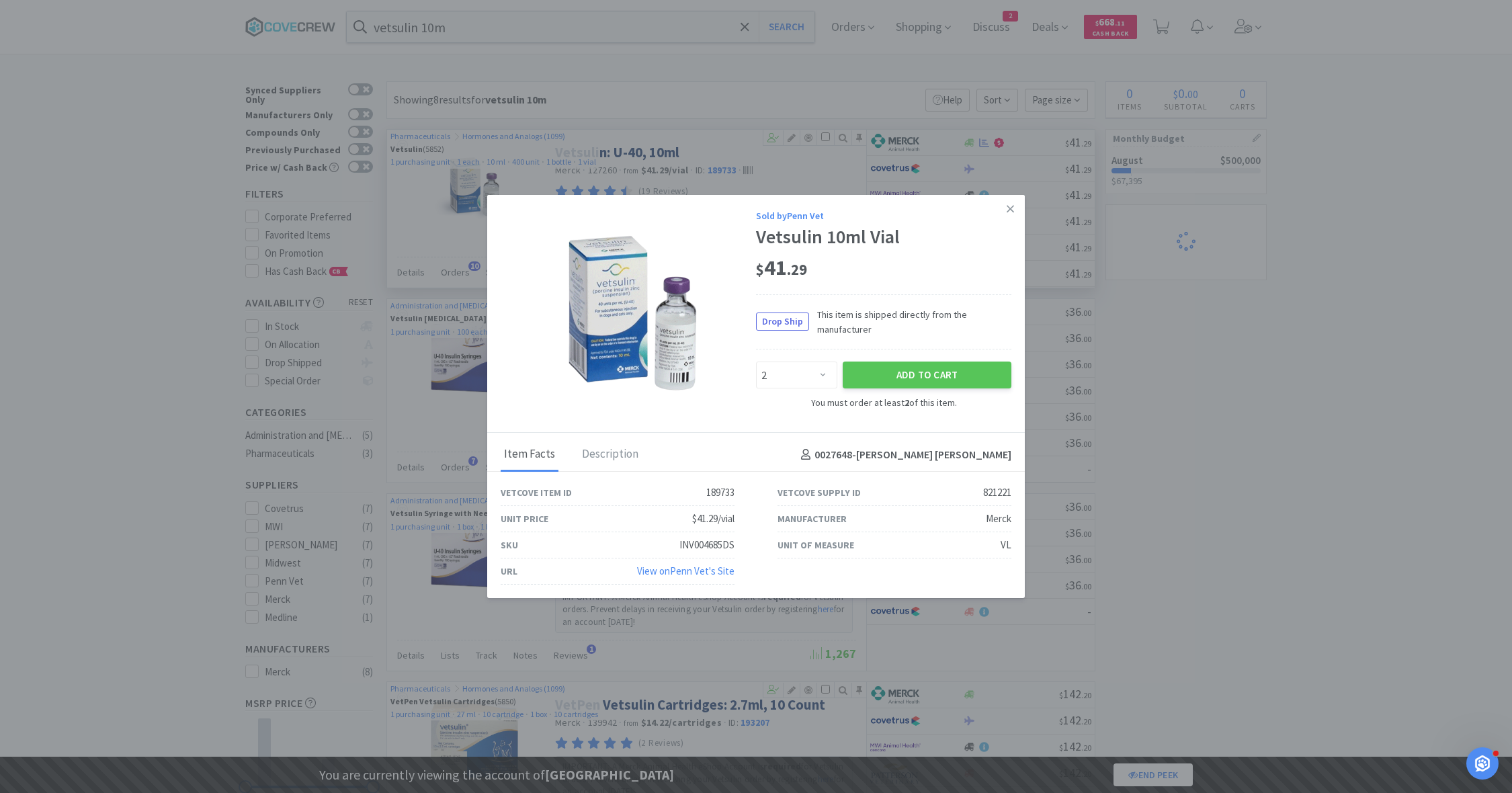
select select "1"
select select "2"
select select "1"
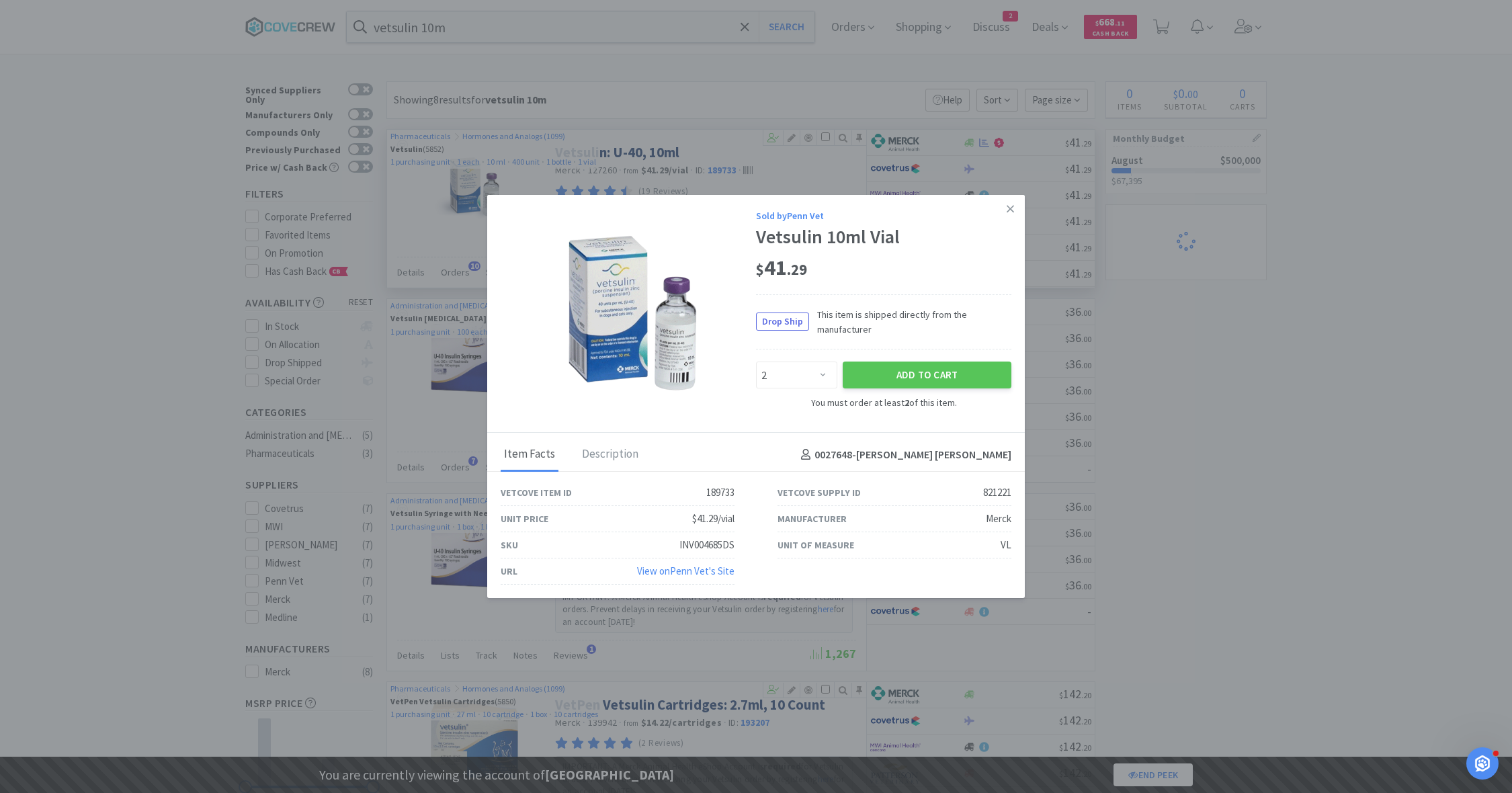
select select "1"
select select "2"
select select "1"
select select "3"
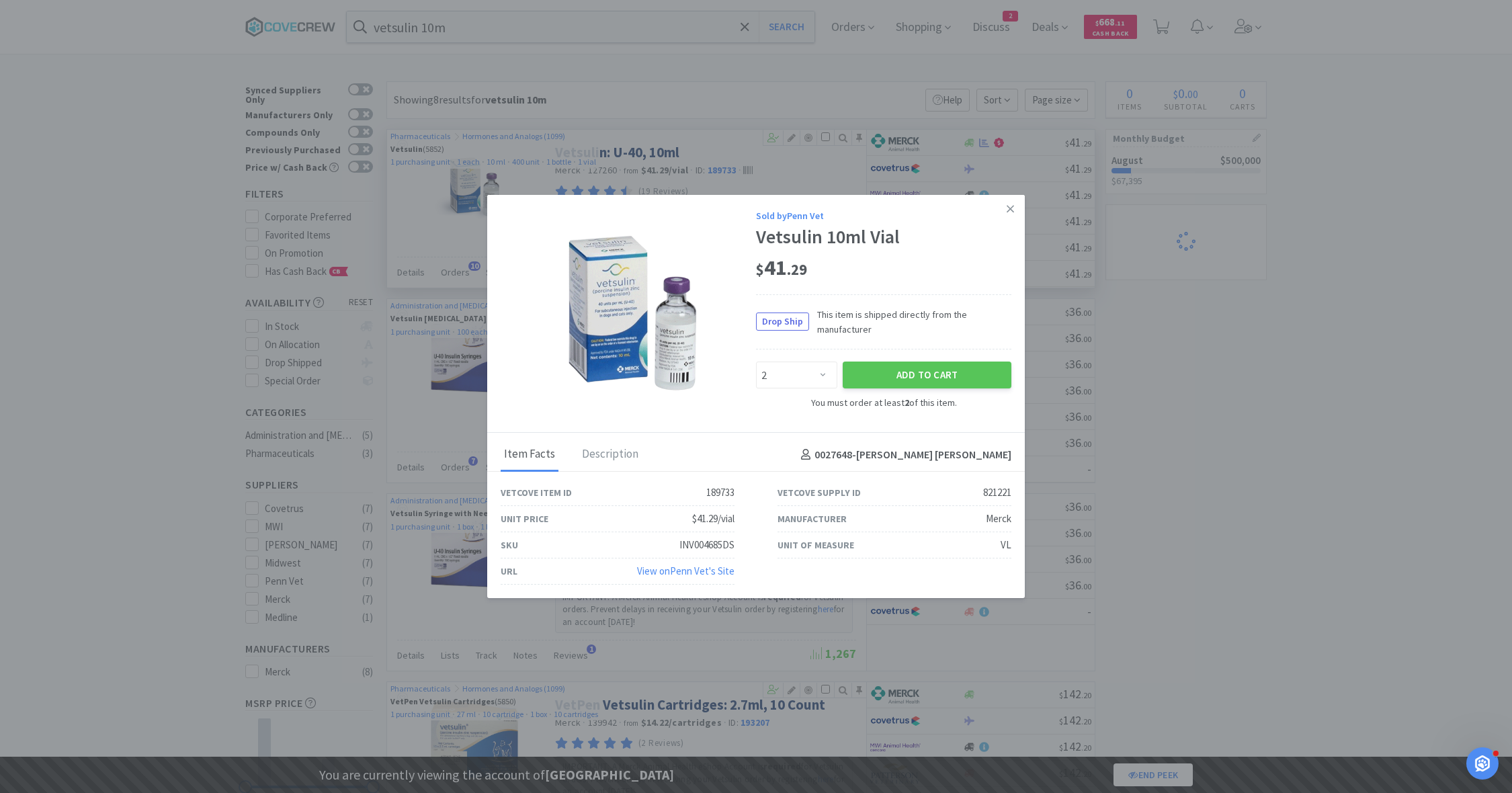
select select "1"
select select "2"
select select "1"
select select "5"
select select "2"
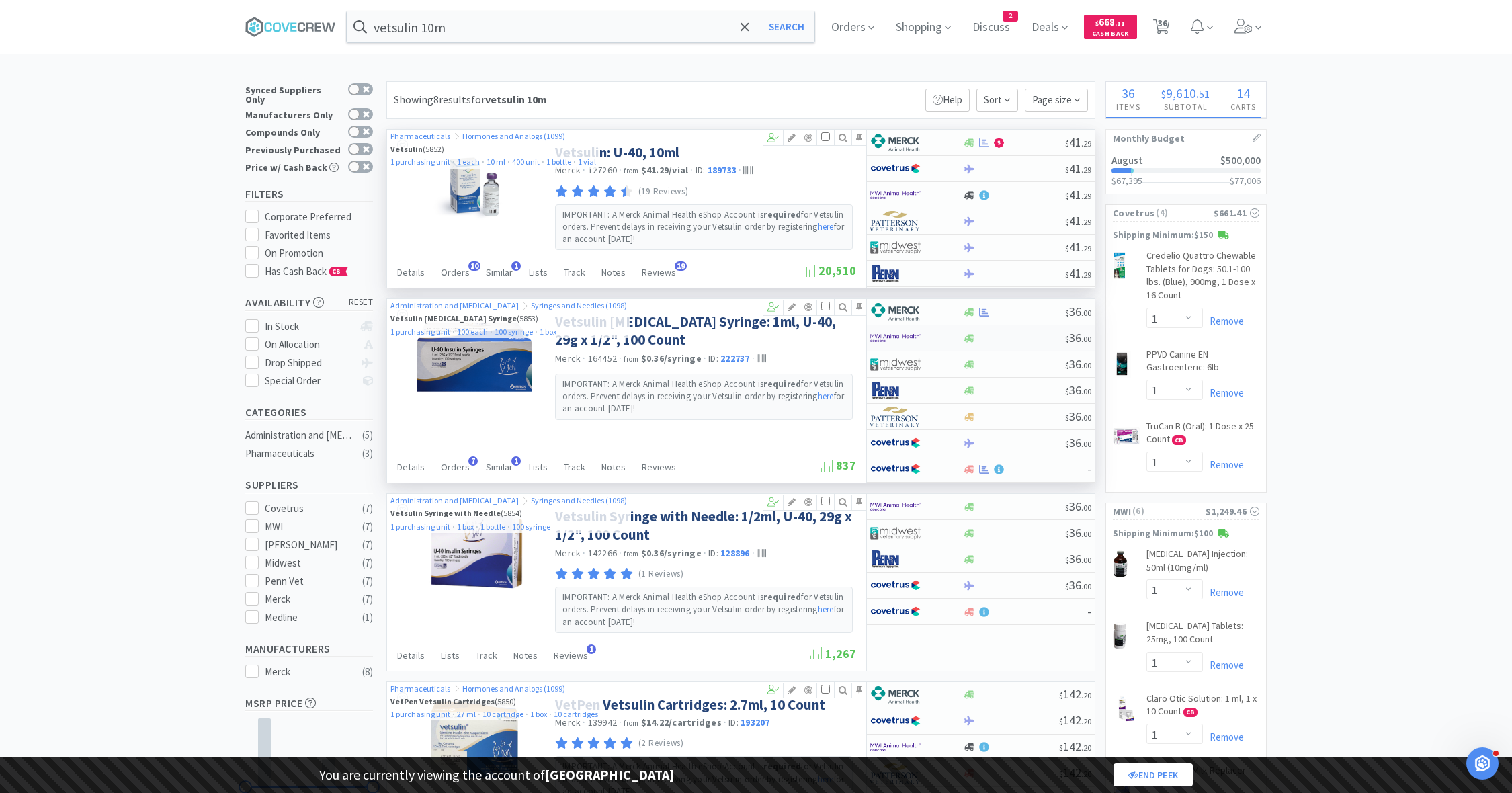
click at [924, 330] on div at bounding box center [907, 337] width 74 height 23
select select "1"
click at [887, 312] on img at bounding box center [895, 312] width 50 height 20
select select "1"
